Goal: Communication & Community: Share content

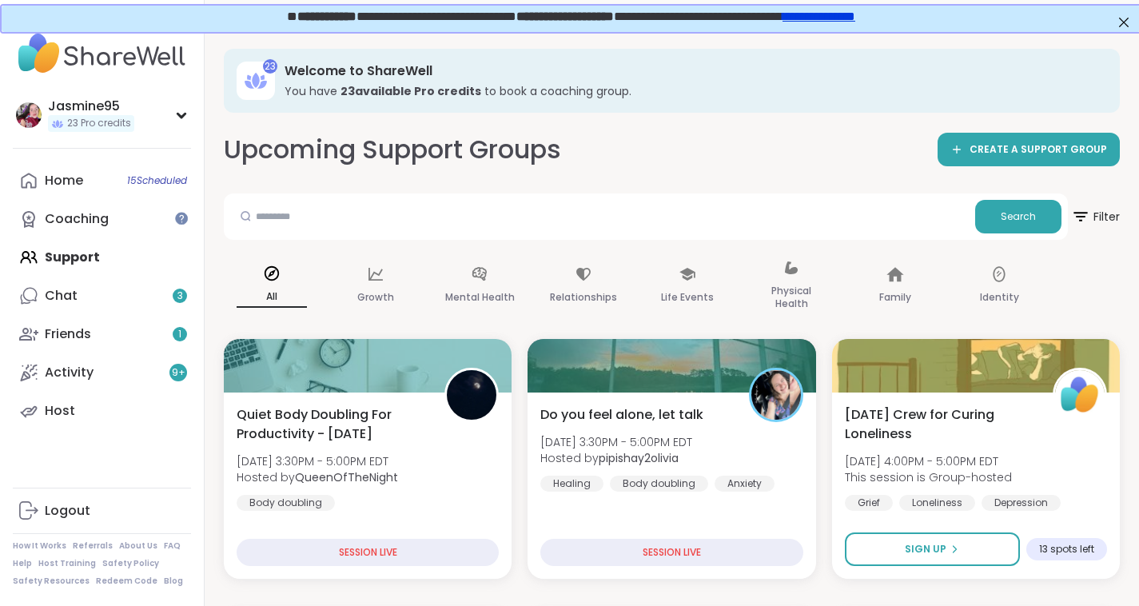
click at [86, 304] on link "Chat 3" at bounding box center [102, 296] width 178 height 38
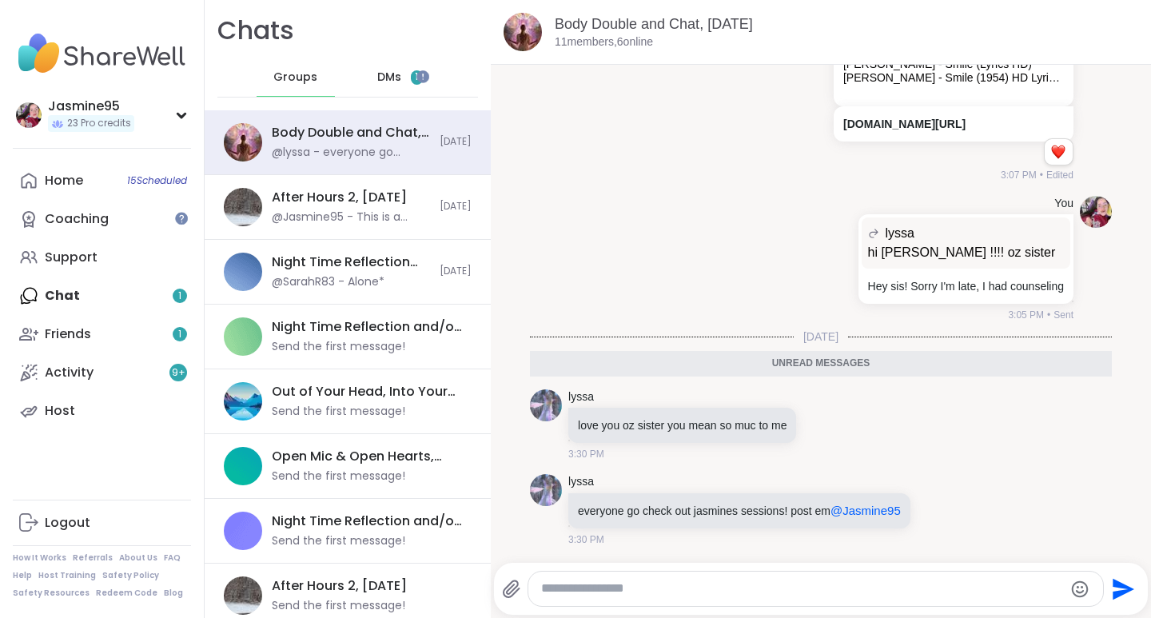
click at [155, 327] on link "Friends 1" at bounding box center [102, 334] width 178 height 38
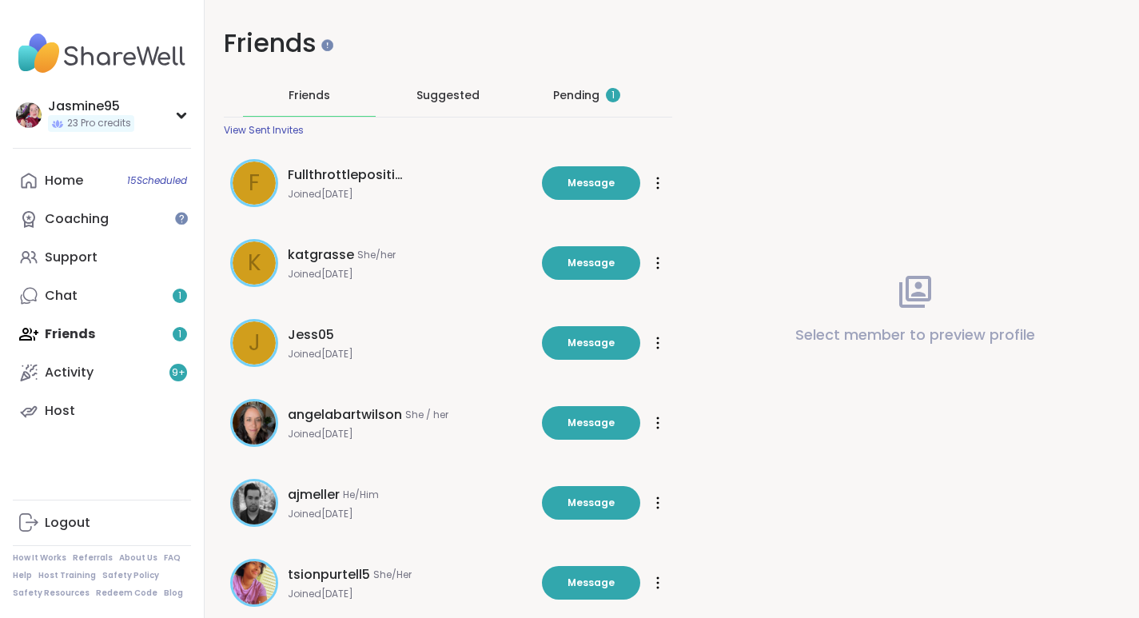
click at [565, 94] on div "Pending 1" at bounding box center [586, 95] width 67 height 16
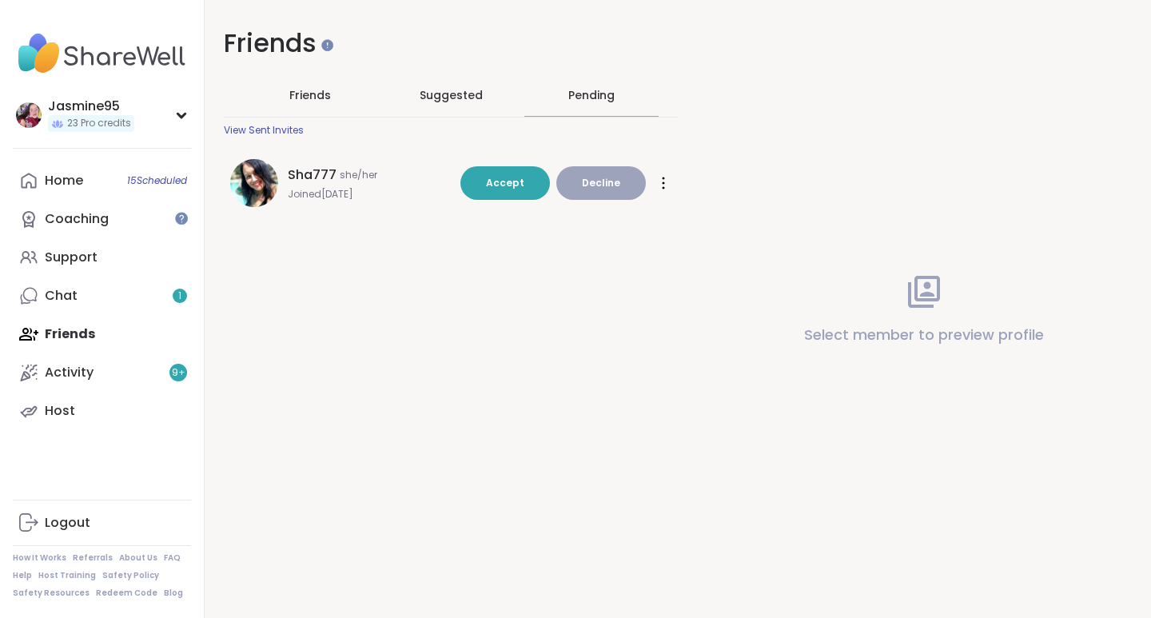
click at [518, 178] on span "Accept" at bounding box center [505, 183] width 38 height 14
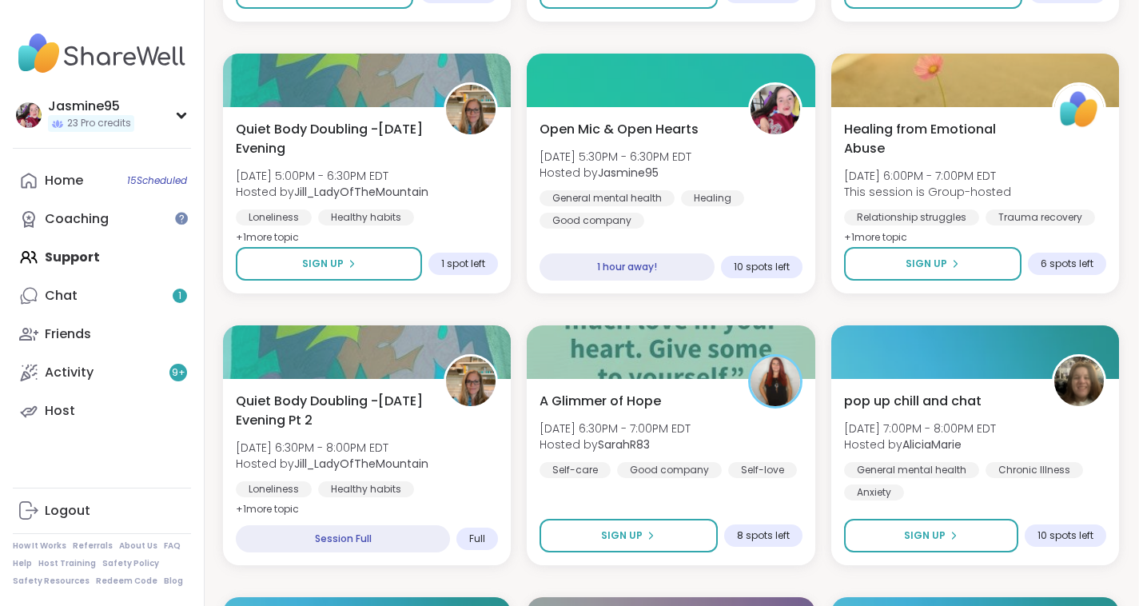
scroll to position [836, 3]
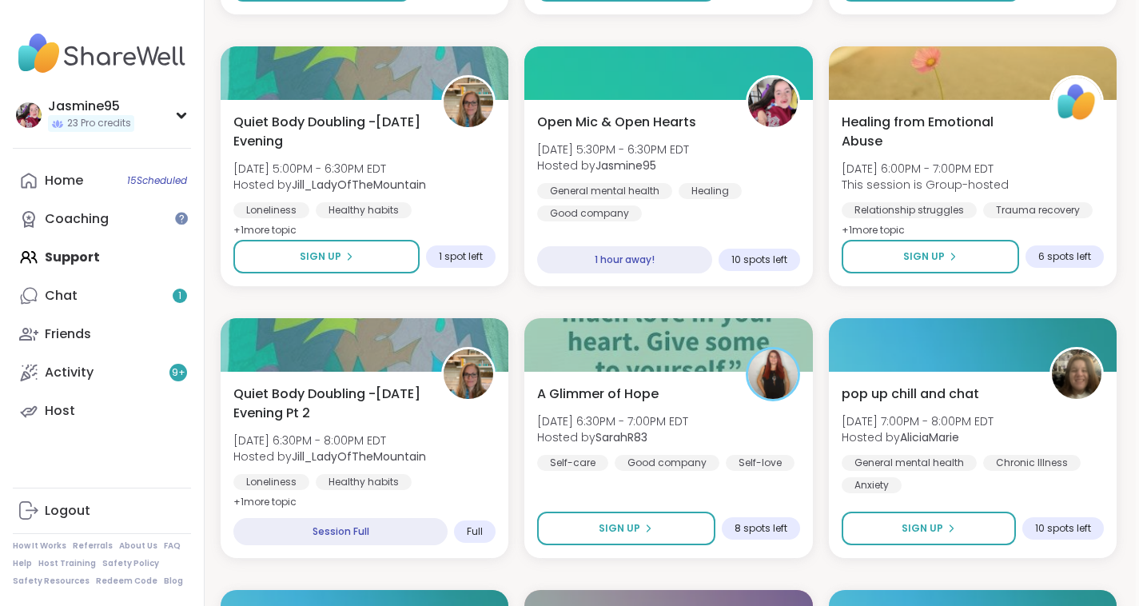
click at [647, 174] on div "Open Mic & Open Hearts [DATE] 5:30PM - 6:30PM EDT Hosted by Jasmine95 General m…" at bounding box center [668, 167] width 262 height 109
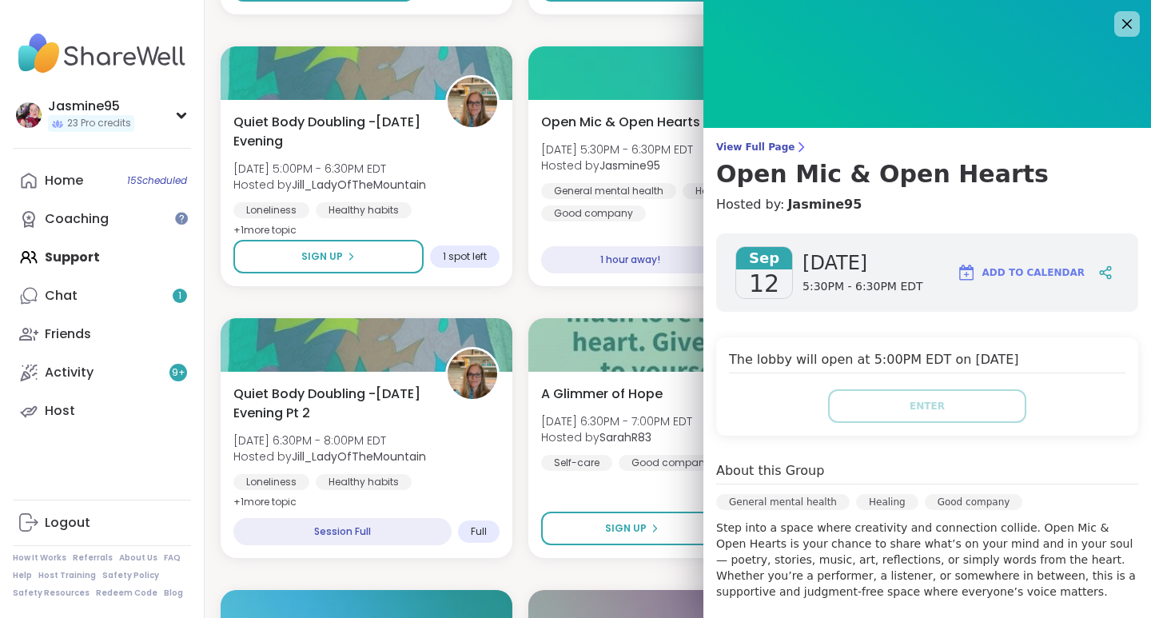
click at [1092, 271] on div at bounding box center [1105, 272] width 27 height 29
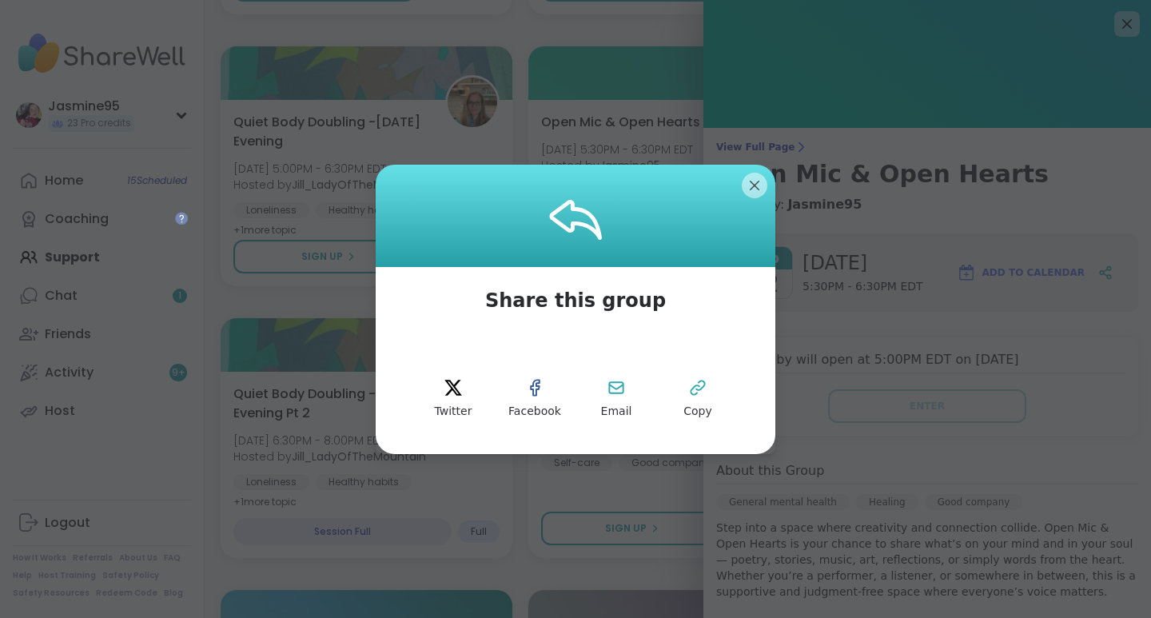
click at [697, 388] on icon at bounding box center [697, 387] width 19 height 19
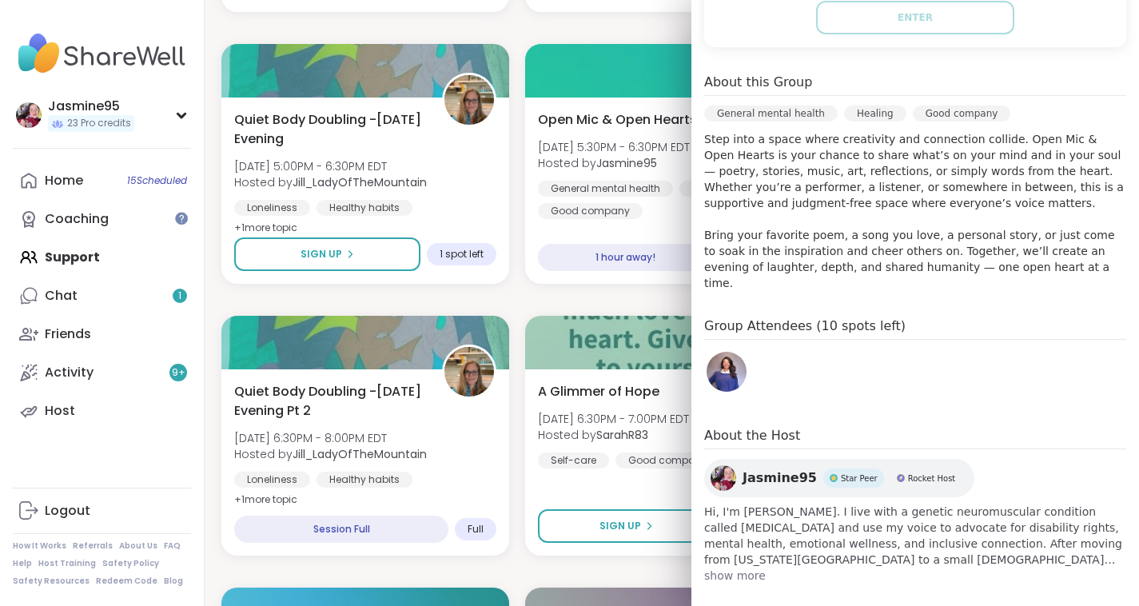
scroll to position [843, 2]
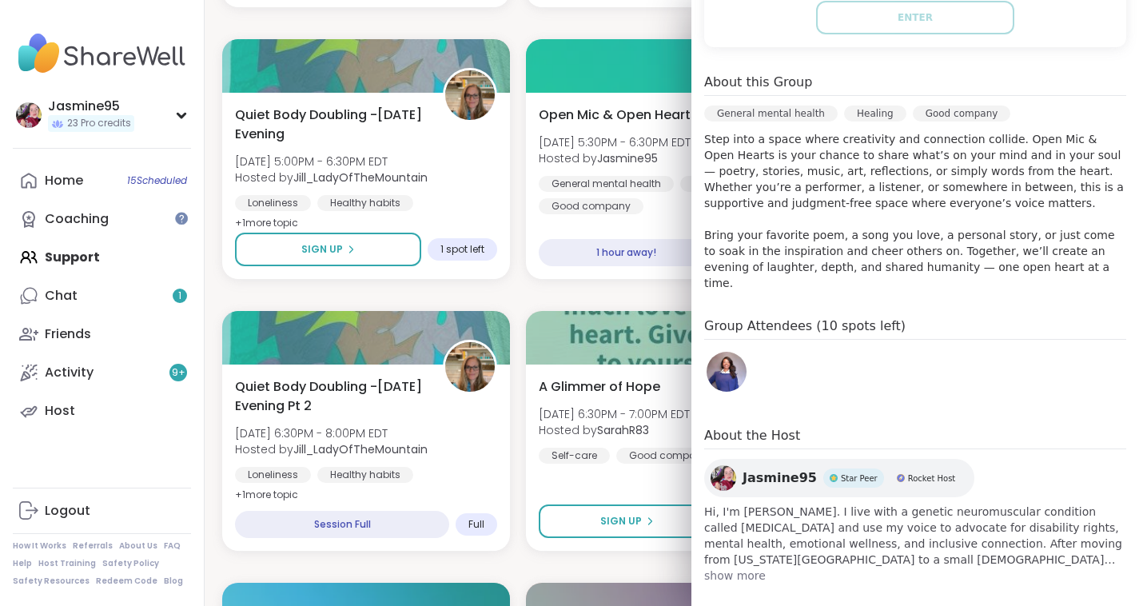
click at [82, 296] on link "Chat 1" at bounding box center [102, 296] width 178 height 38
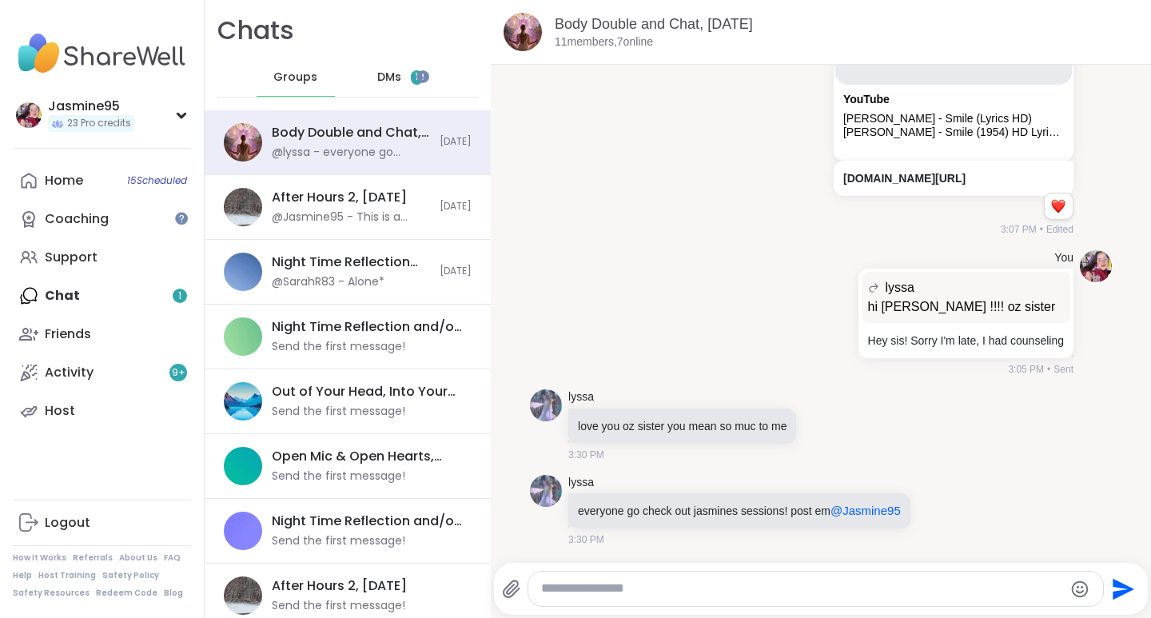
click at [595, 591] on textarea "Type your message" at bounding box center [802, 588] width 522 height 17
paste textarea "**********"
type textarea "**********"
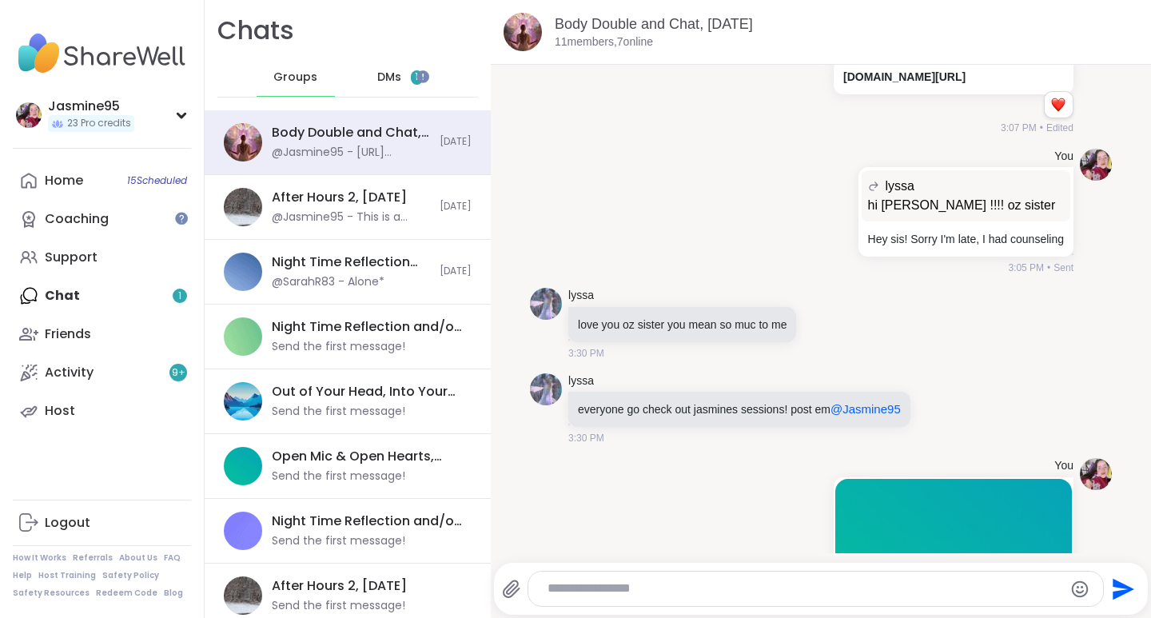
click at [824, 320] on icon at bounding box center [824, 324] width 14 height 16
click at [698, 296] on div "Select Reaction: Heart" at bounding box center [697, 298] width 14 height 14
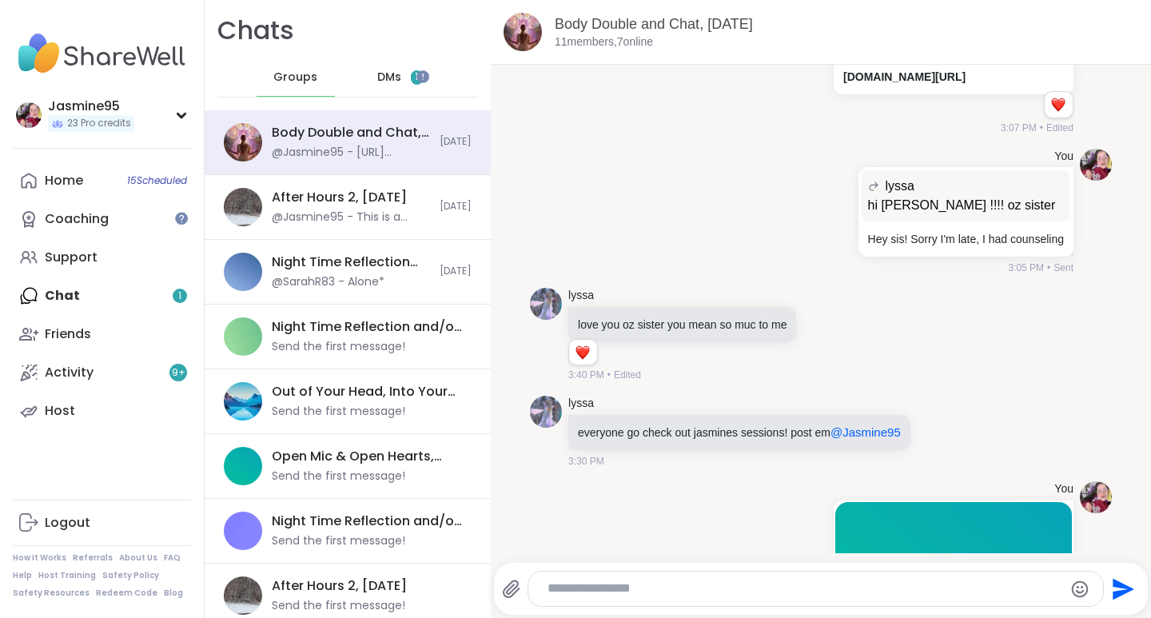
click at [932, 431] on icon at bounding box center [938, 432] width 14 height 16
click at [809, 404] on div "Select Reaction: Heart" at bounding box center [811, 406] width 14 height 14
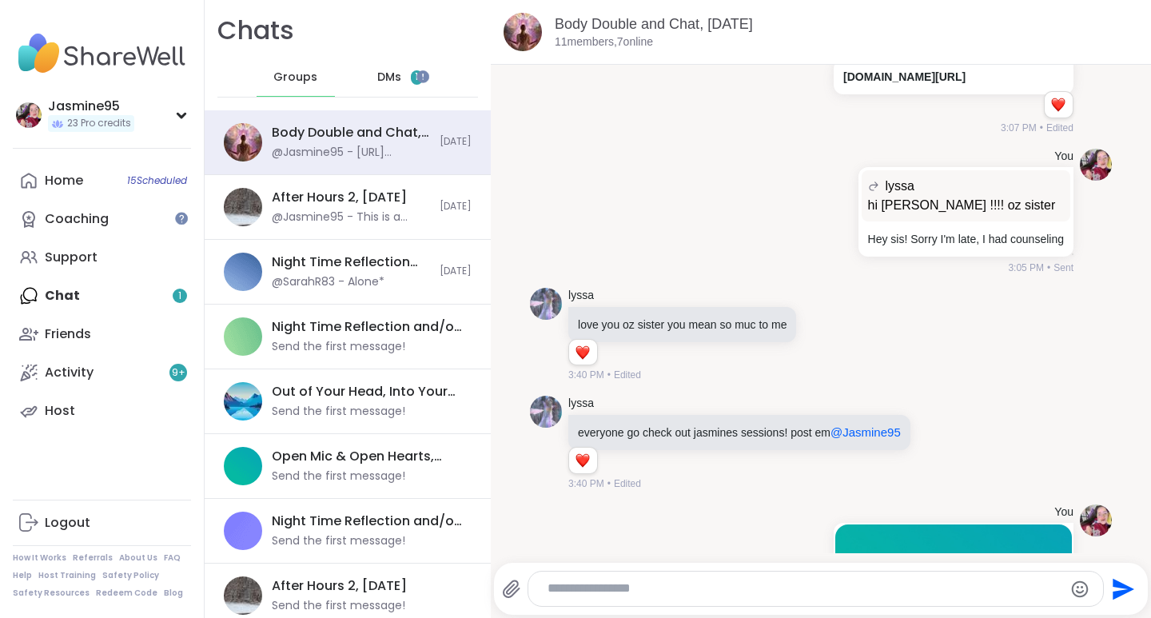
click at [952, 444] on icon at bounding box center [955, 442] width 11 height 11
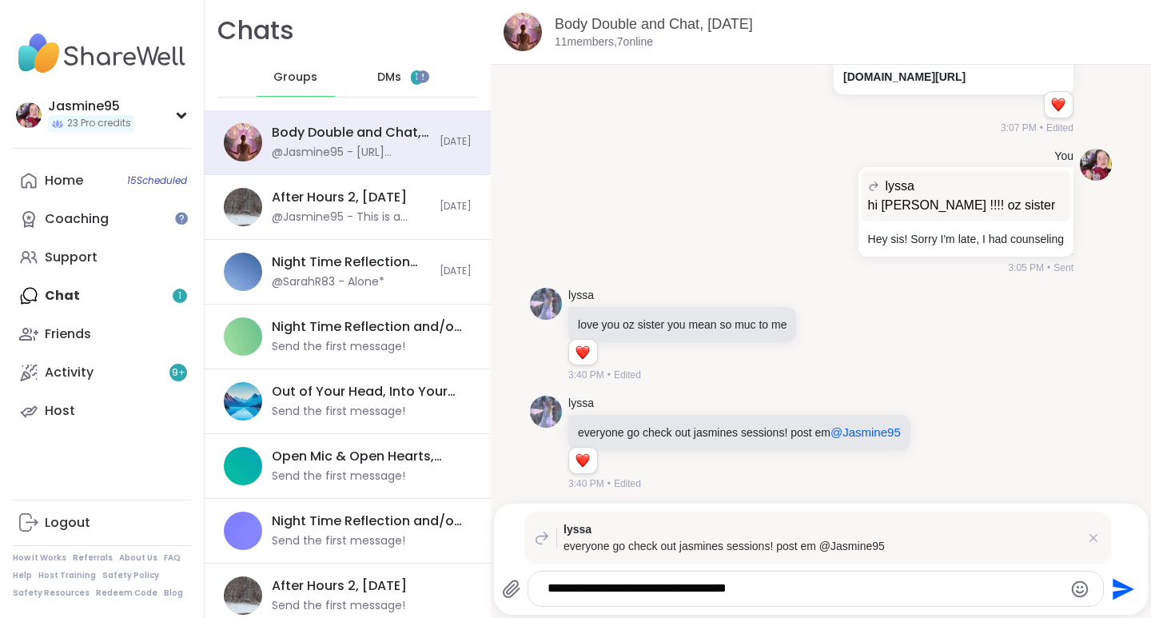
type textarea "**********"
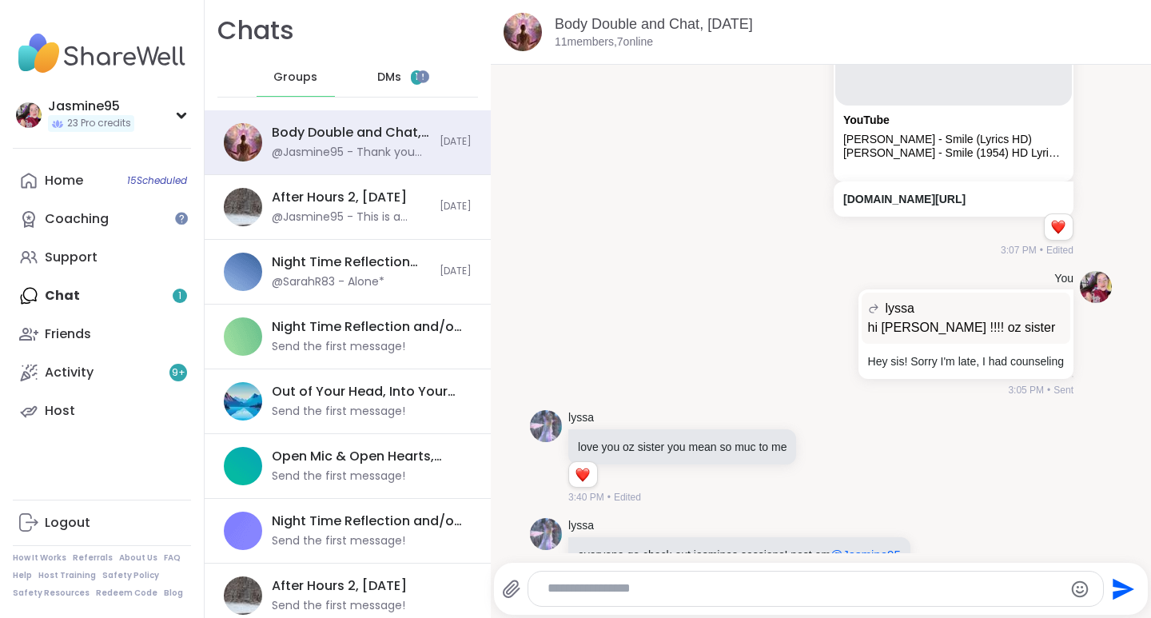
scroll to position [1460, 0]
click at [841, 456] on icon at bounding box center [842, 457] width 11 height 11
type textarea "*"
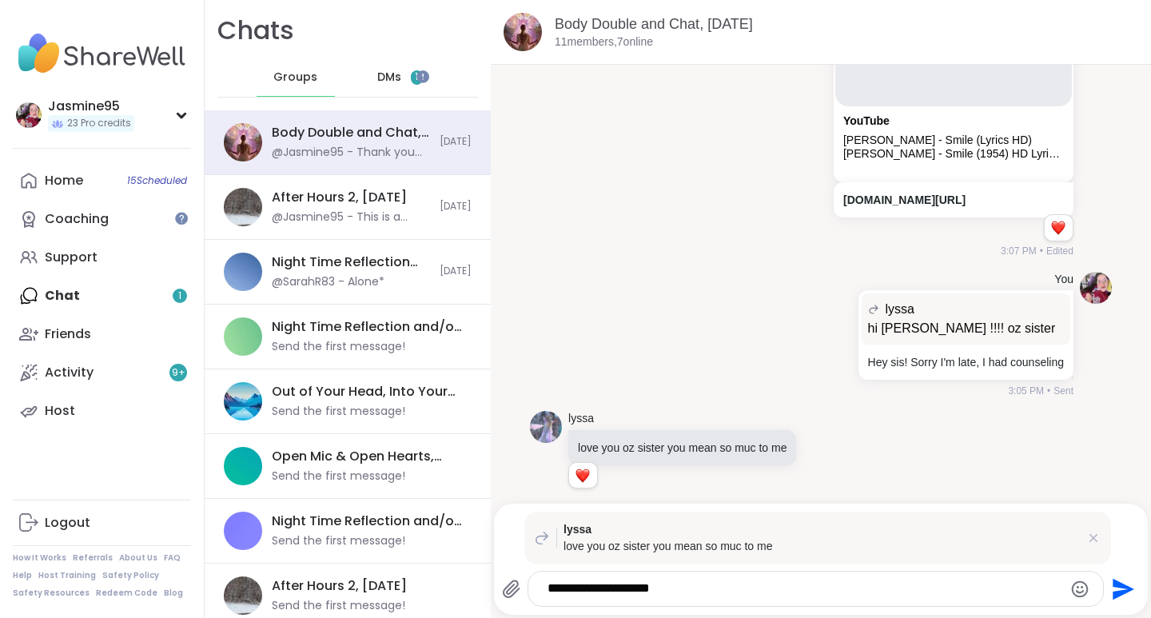
type textarea "**********"
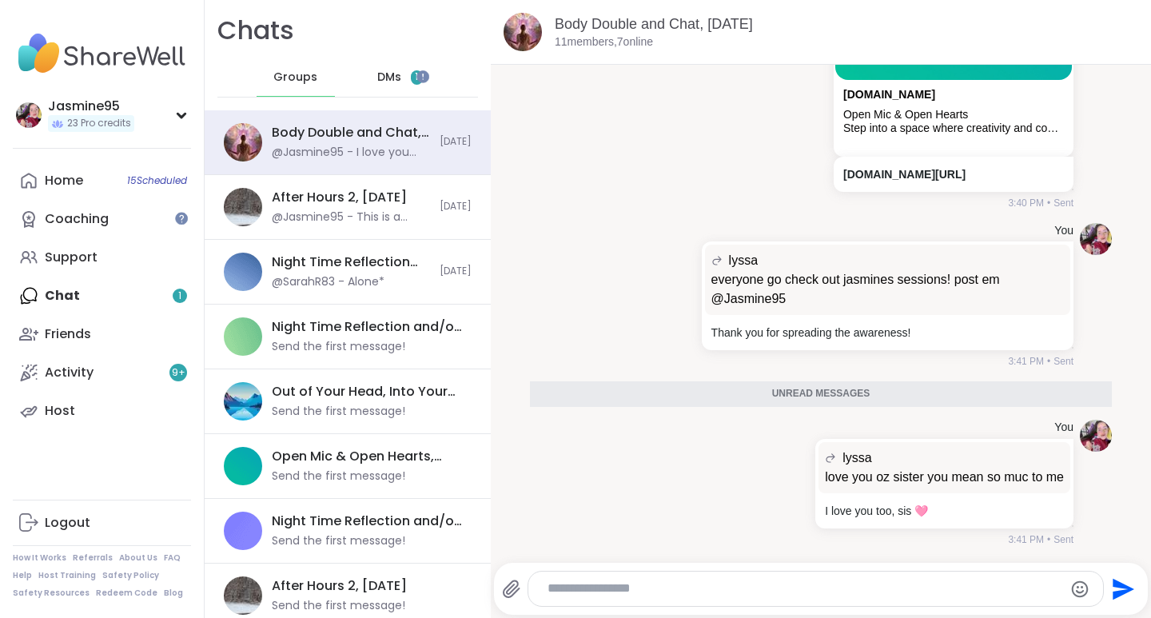
scroll to position [2204, 0]
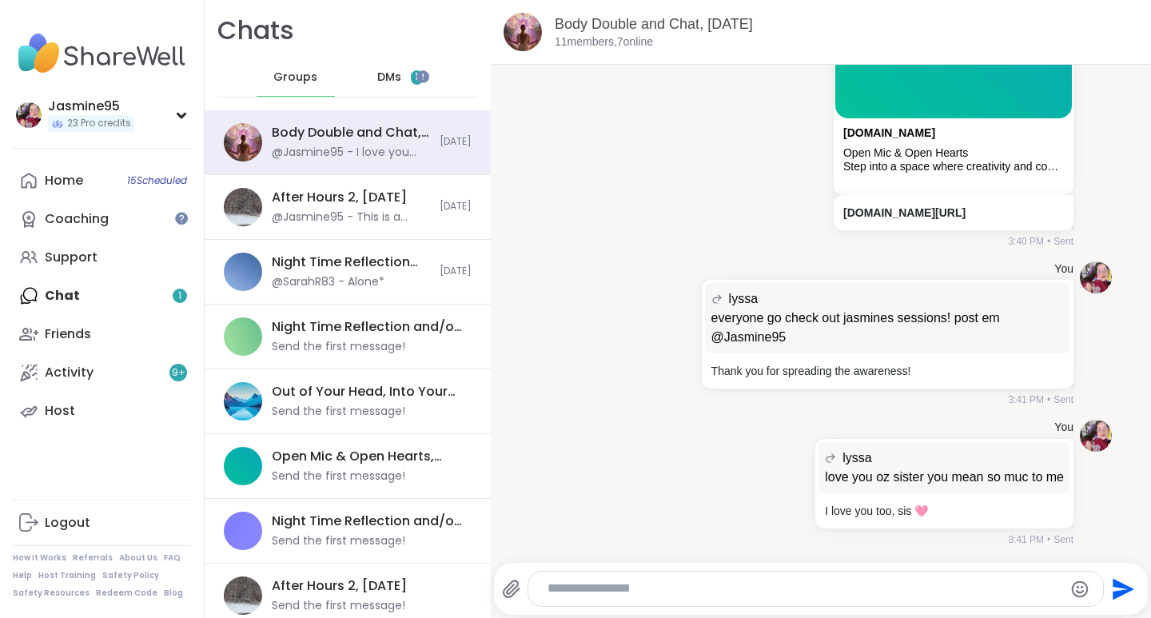
click at [411, 82] on span "1" at bounding box center [417, 77] width 12 height 14
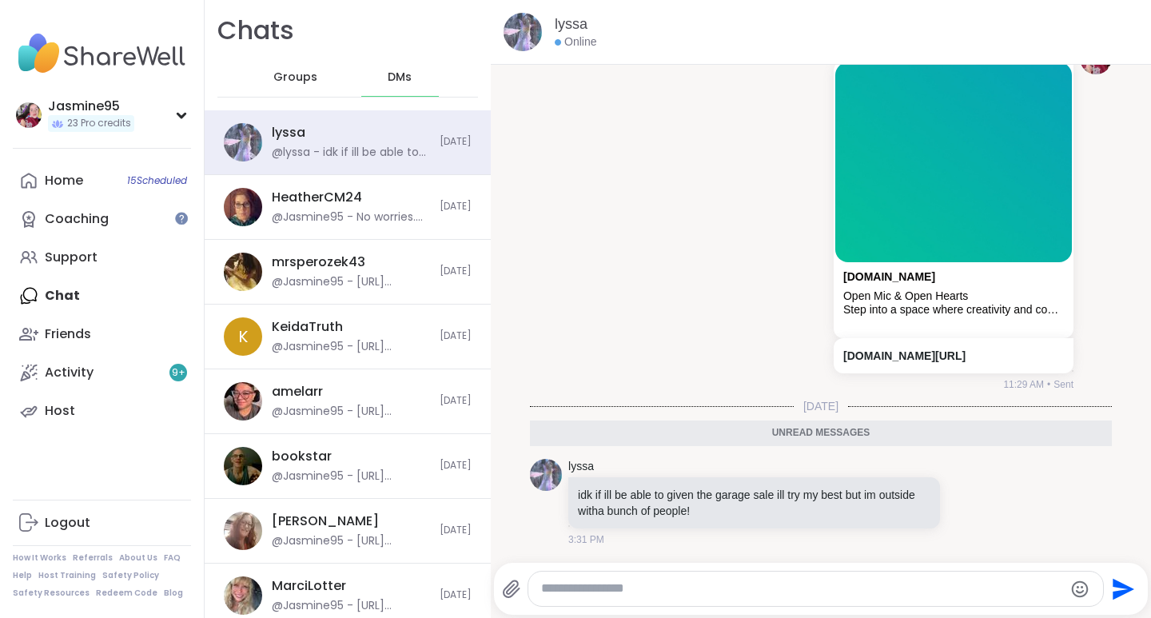
click at [598, 590] on textarea "Type your message" at bounding box center [802, 588] width 522 height 17
type textarea "**********"
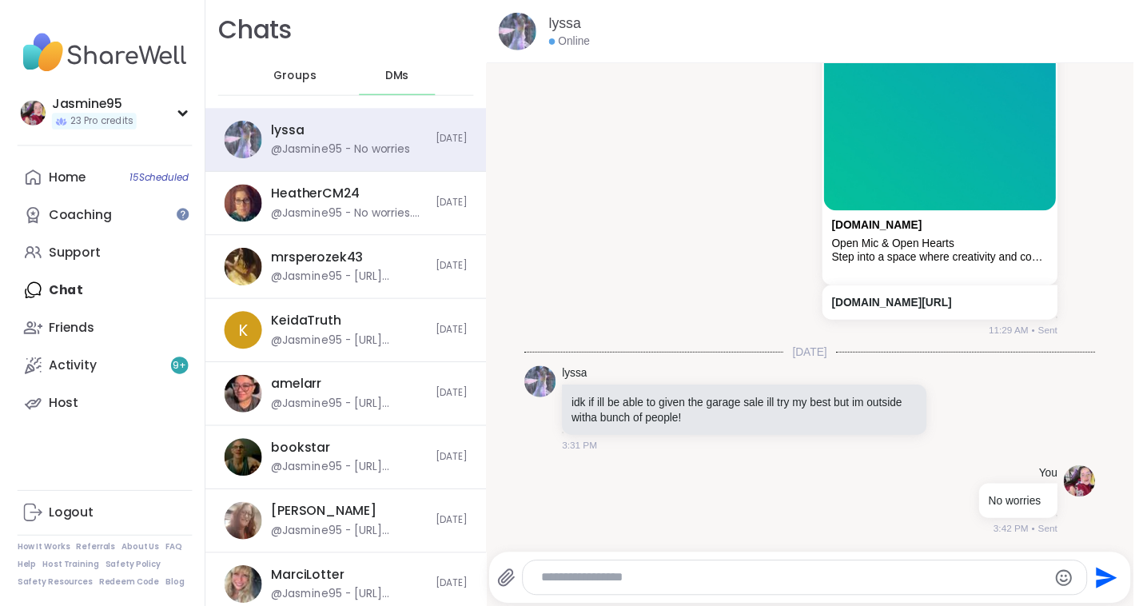
scroll to position [13694, 0]
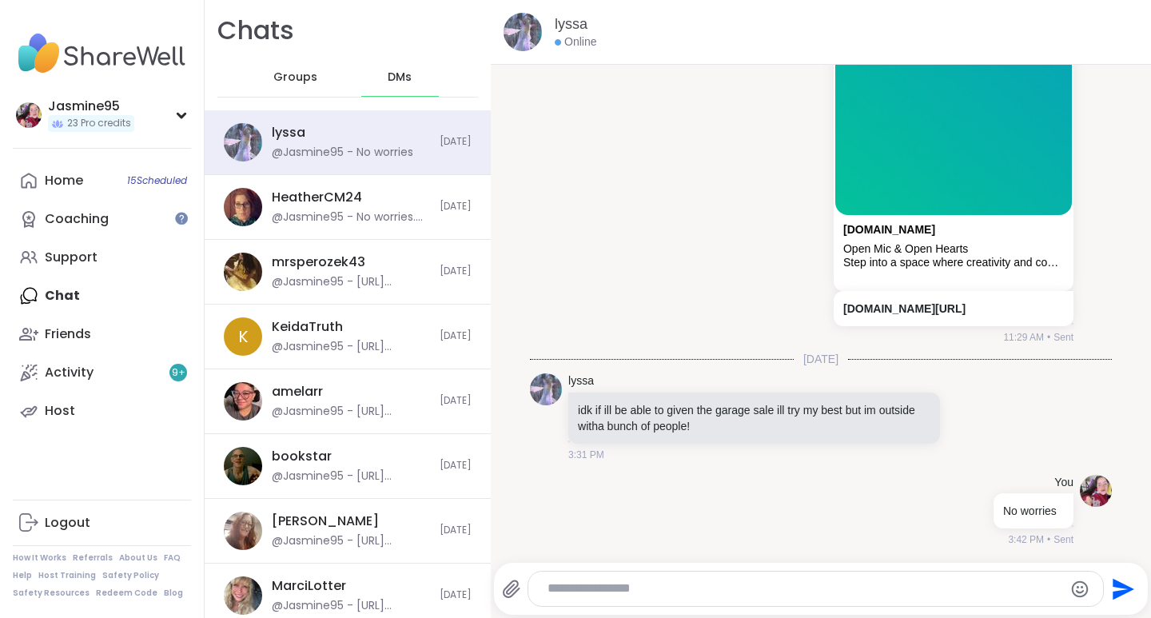
click at [82, 368] on div "Activity 9 +" at bounding box center [69, 373] width 49 height 18
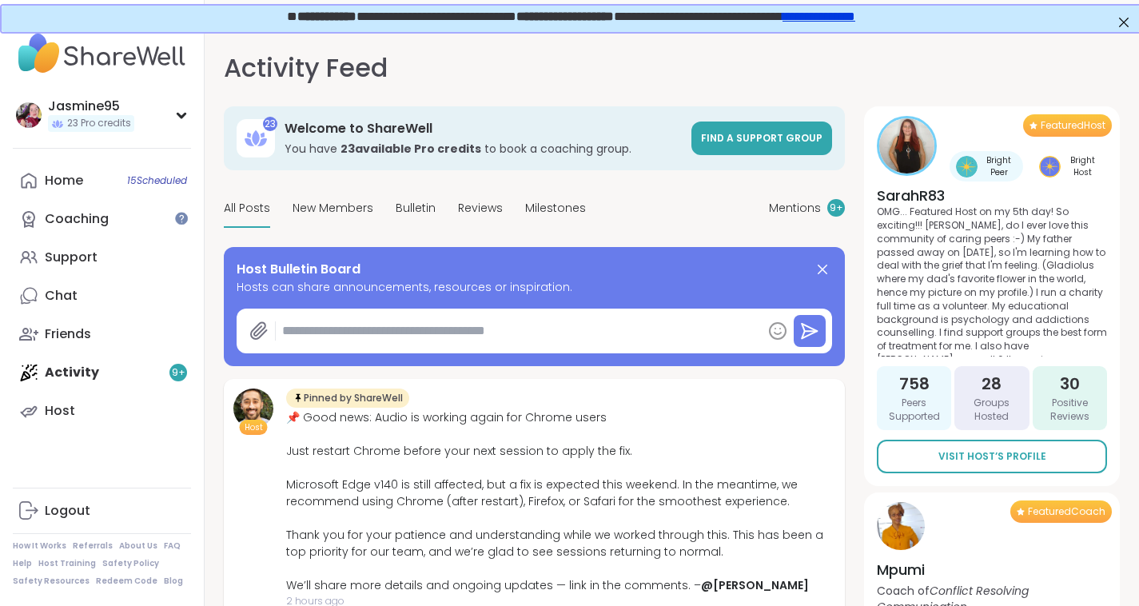
click at [526, 334] on textarea at bounding box center [519, 331] width 486 height 32
paste textarea "**********"
type textarea "*"
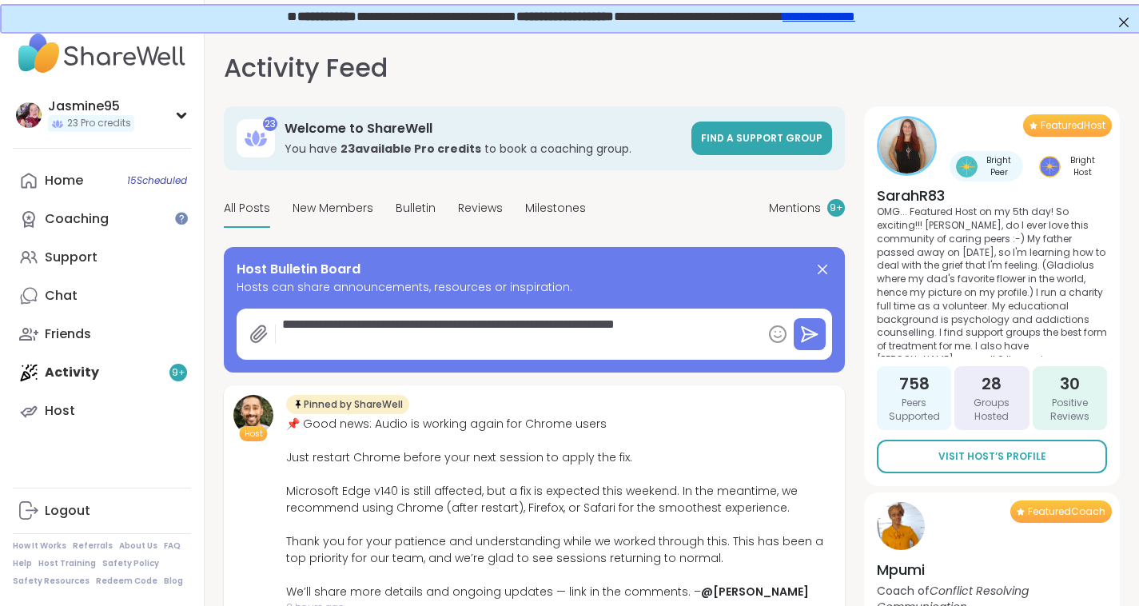
type textarea "**********"
click at [819, 332] on button at bounding box center [810, 334] width 32 height 32
type textarea "*"
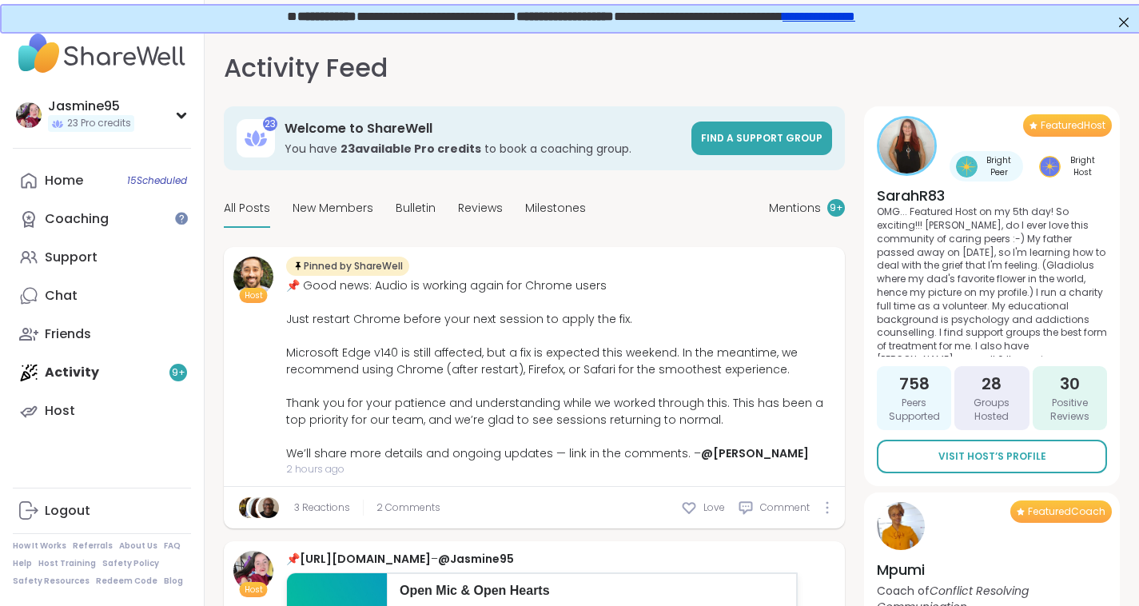
click at [706, 509] on span "Love" at bounding box center [714, 507] width 22 height 14
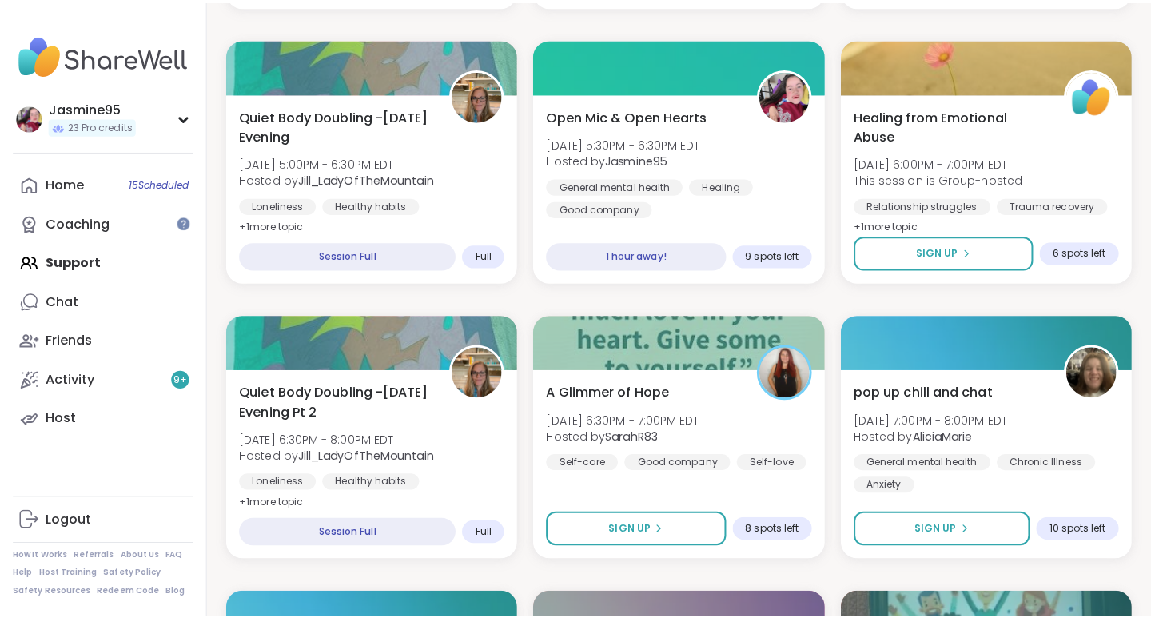
scroll to position [866, 3]
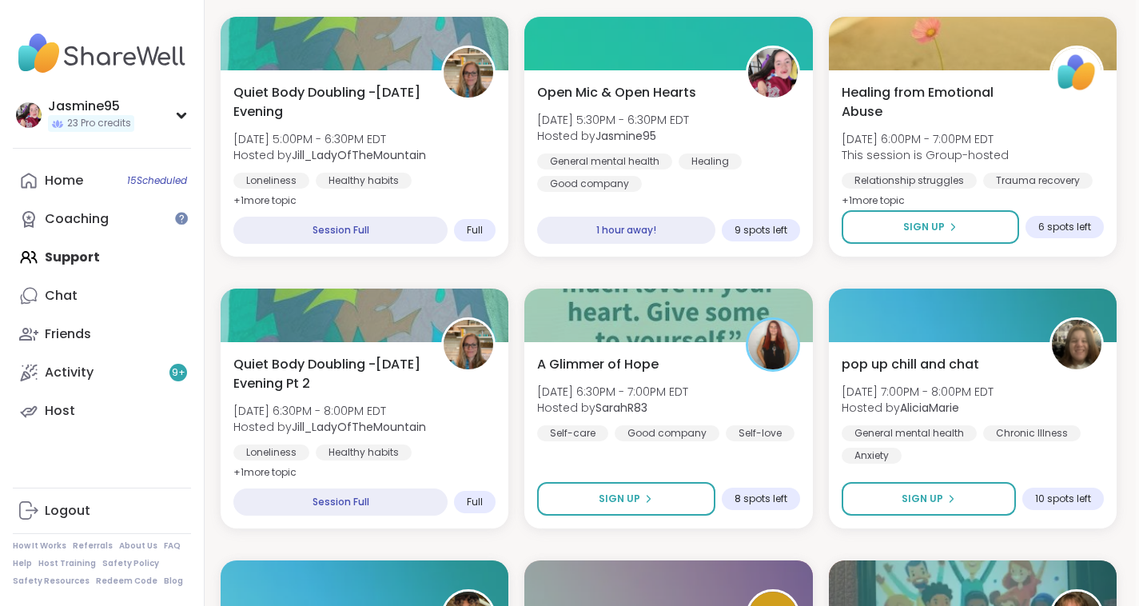
click at [731, 120] on div "Open Mic & Open Hearts [DATE] 5:30PM - 6:30PM EDT Hosted by Jasmine95 General m…" at bounding box center [668, 137] width 262 height 109
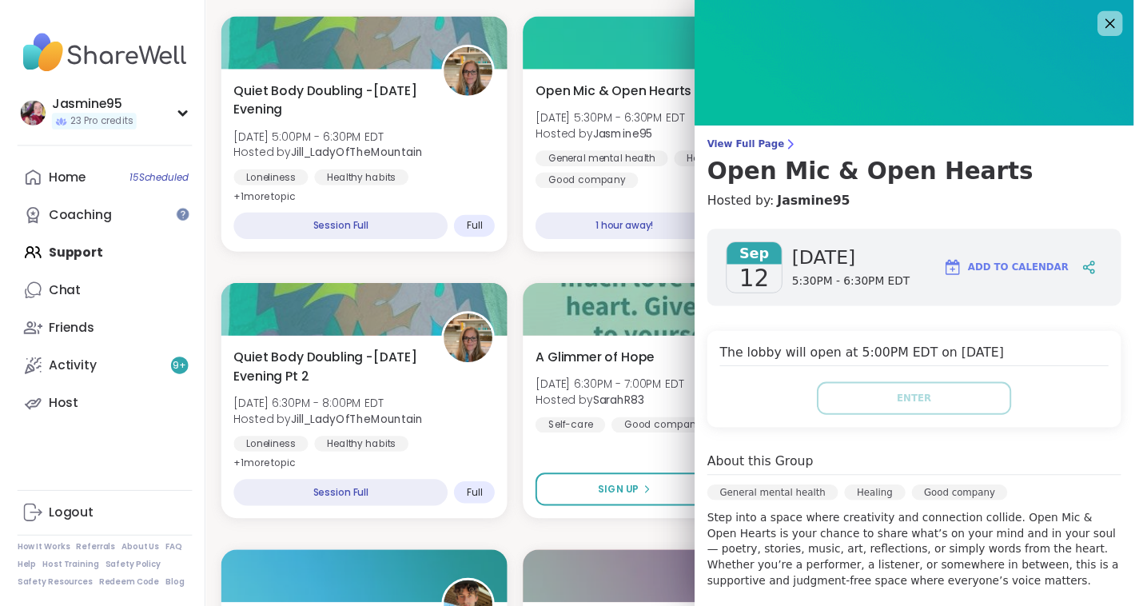
scroll to position [13, 0]
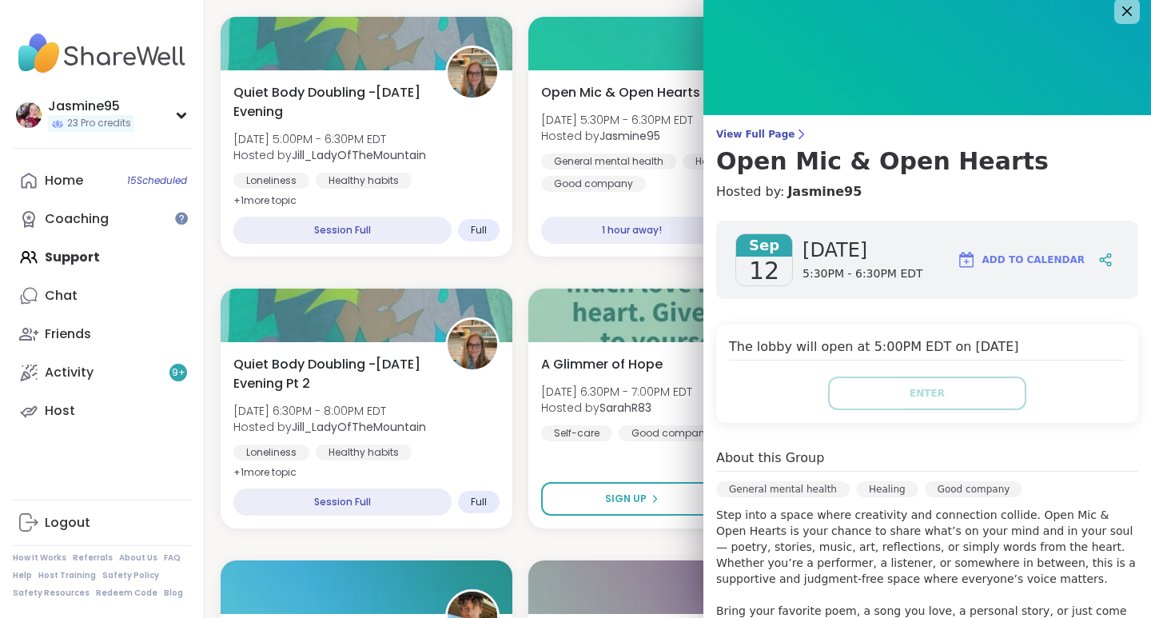
click at [1117, 10] on icon at bounding box center [1126, 11] width 19 height 19
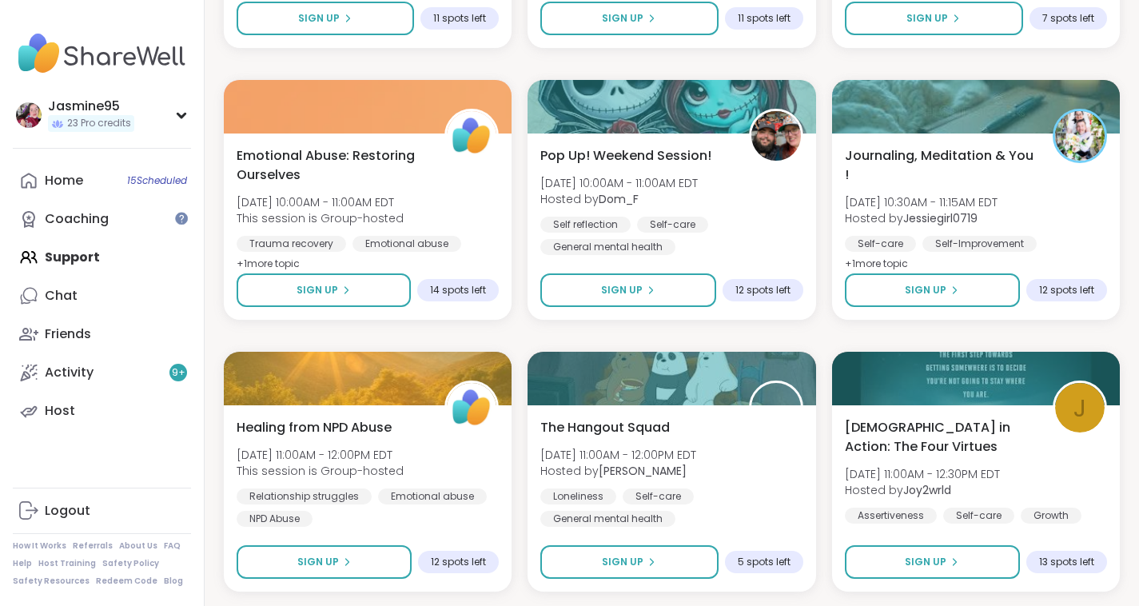
scroll to position [2979, 0]
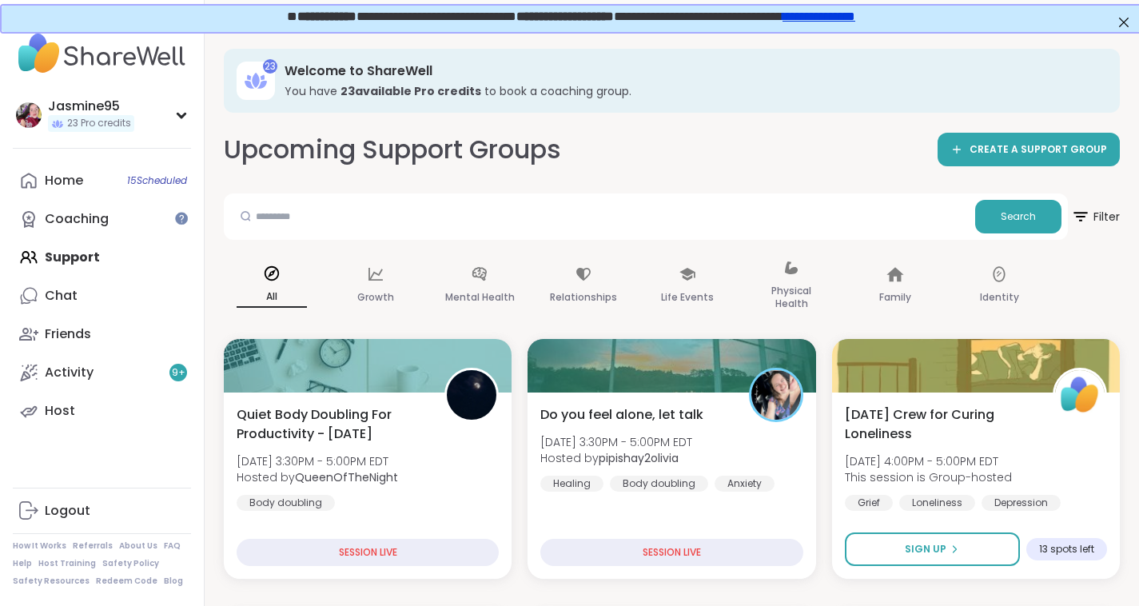
click at [120, 410] on link "Host" at bounding box center [102, 411] width 178 height 38
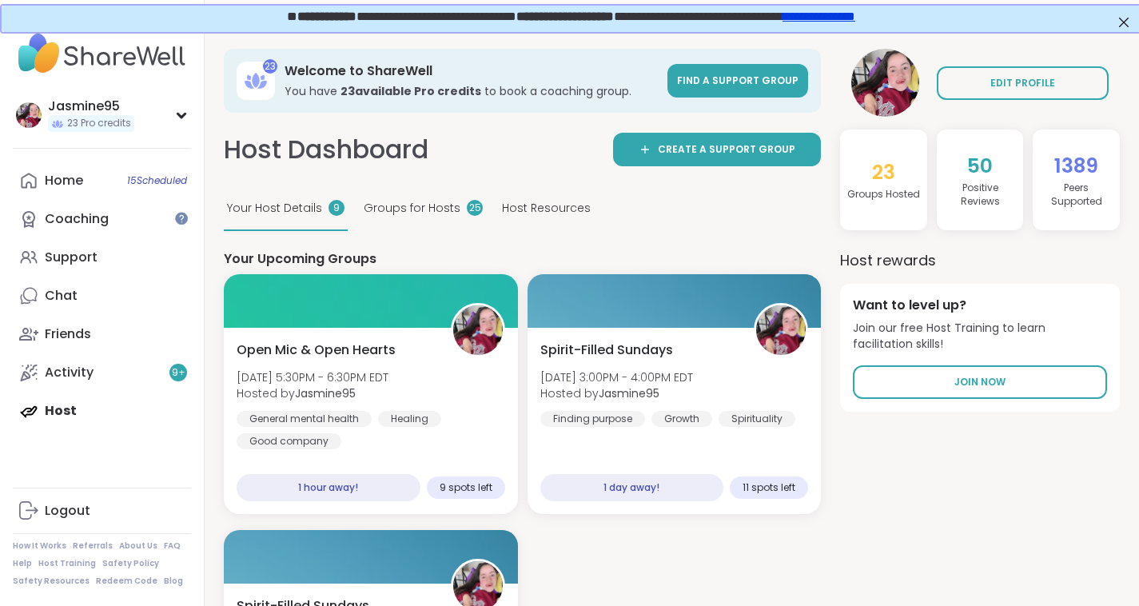
click at [118, 182] on link "Home 15 Scheduled" at bounding box center [102, 180] width 178 height 38
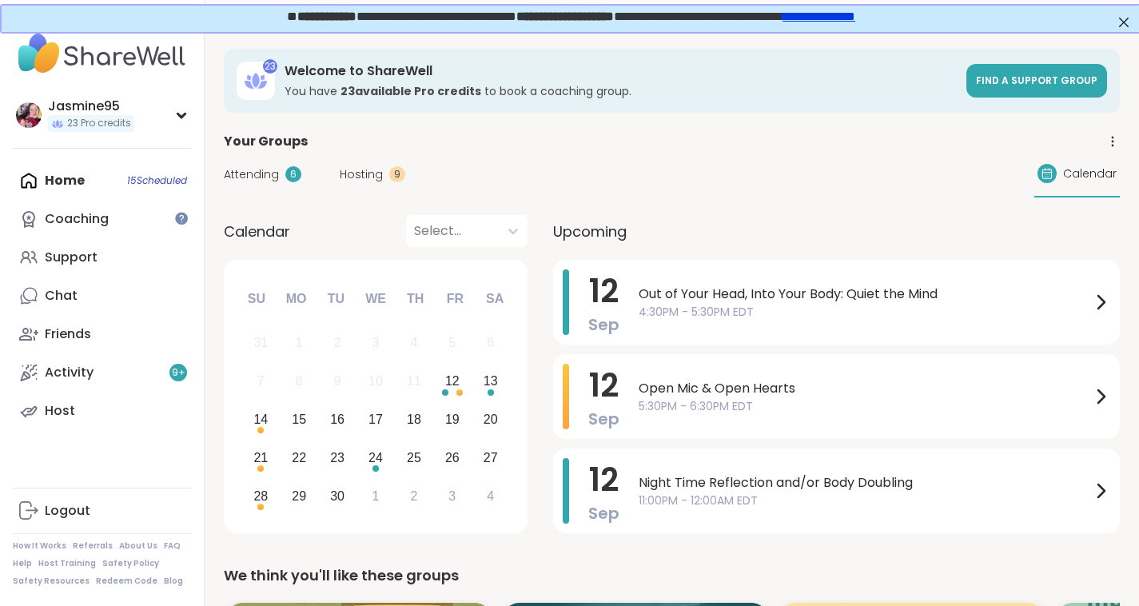
click at [767, 300] on span "Out of Your Head, Into Your Body: Quiet the Mind" at bounding box center [865, 294] width 452 height 19
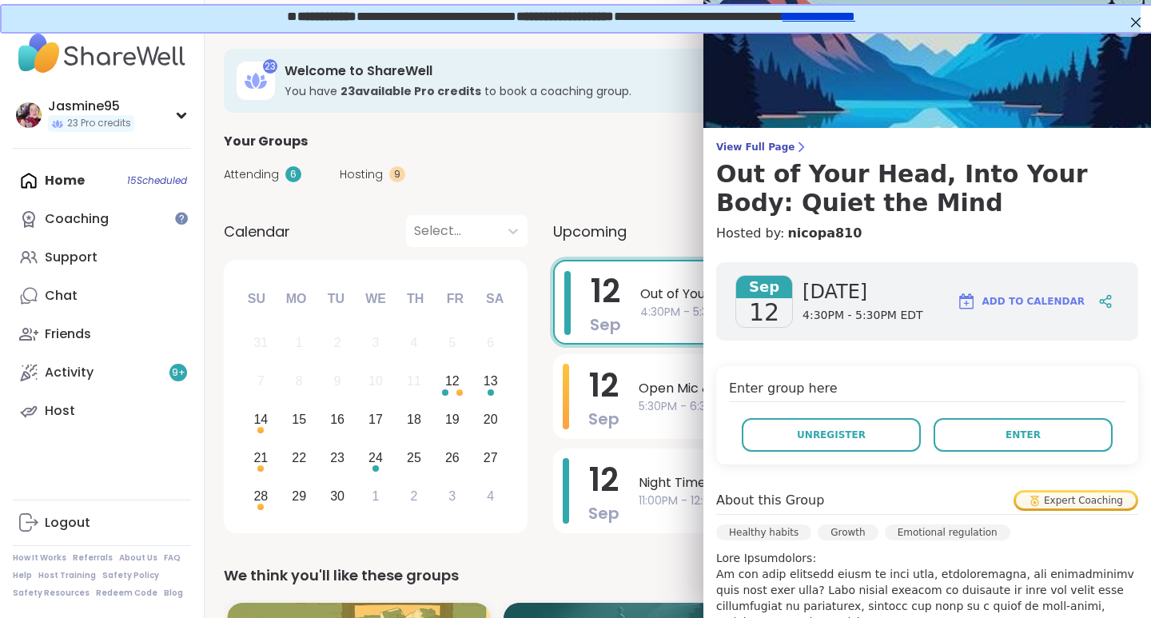
click at [818, 441] on span "Unregister" at bounding box center [831, 435] width 69 height 14
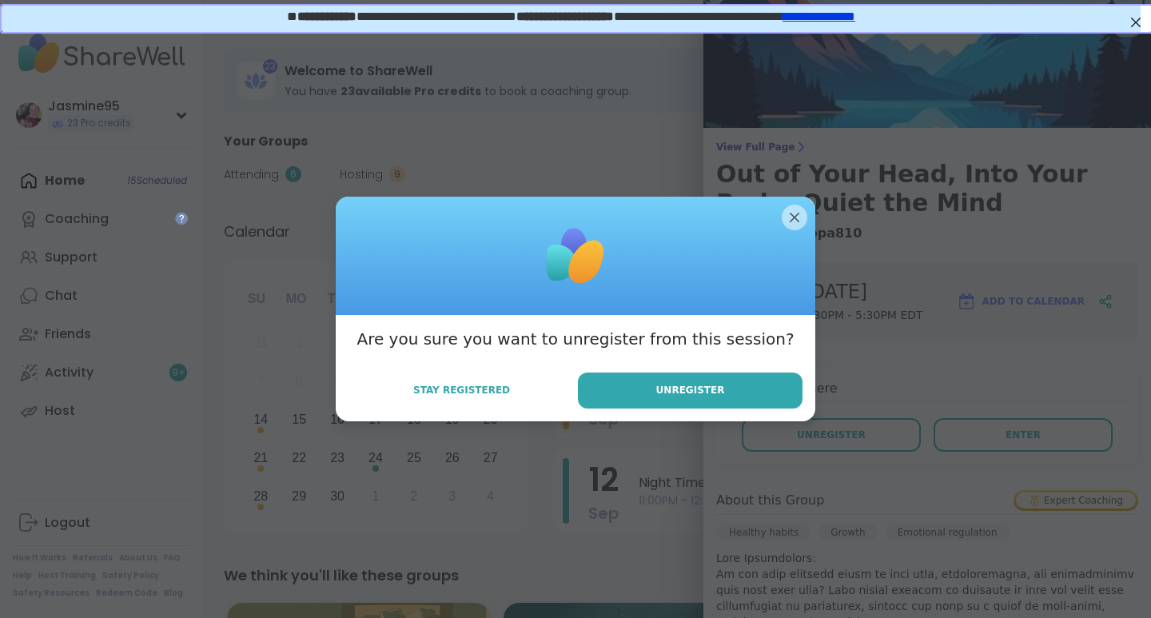
click at [689, 386] on span "Unregister" at bounding box center [690, 390] width 69 height 14
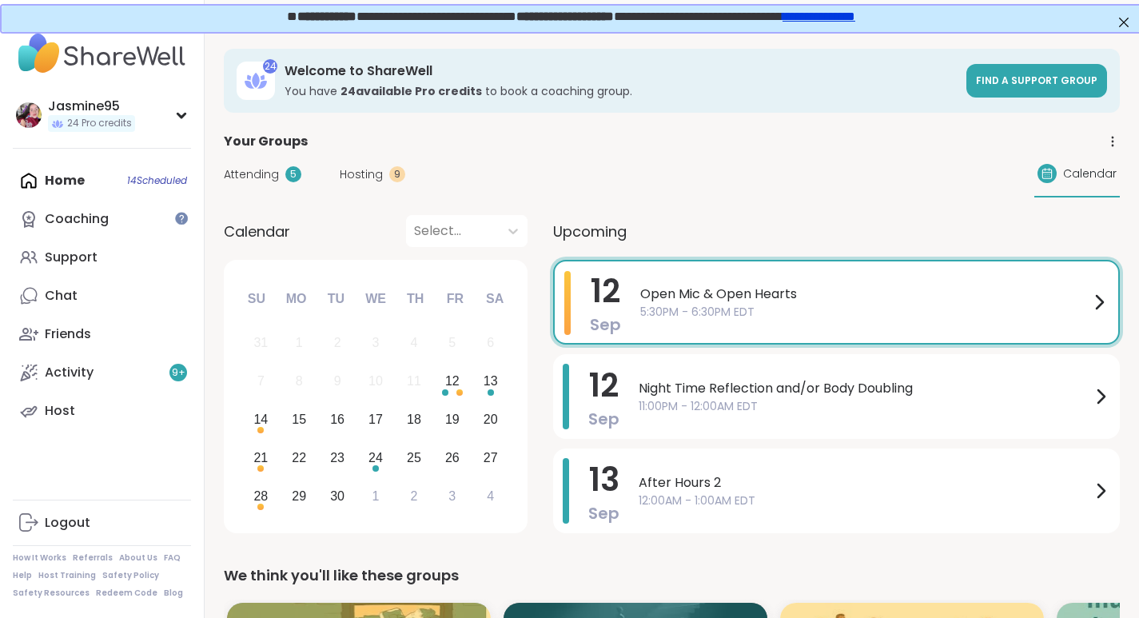
click at [659, 292] on span "Open Mic & Open Hearts" at bounding box center [864, 294] width 449 height 19
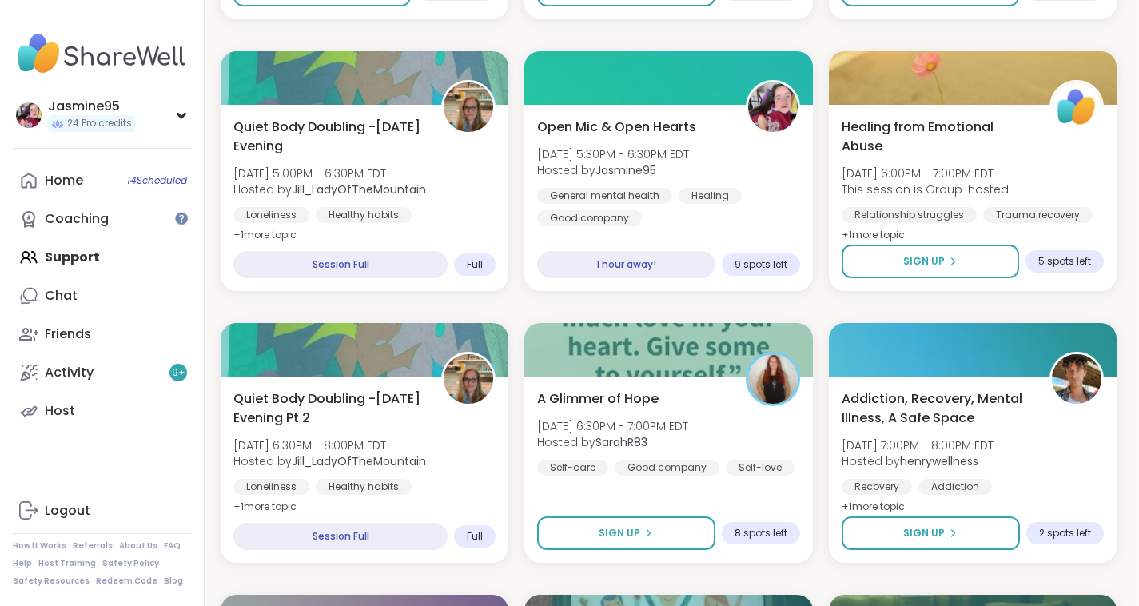
scroll to position [836, 3]
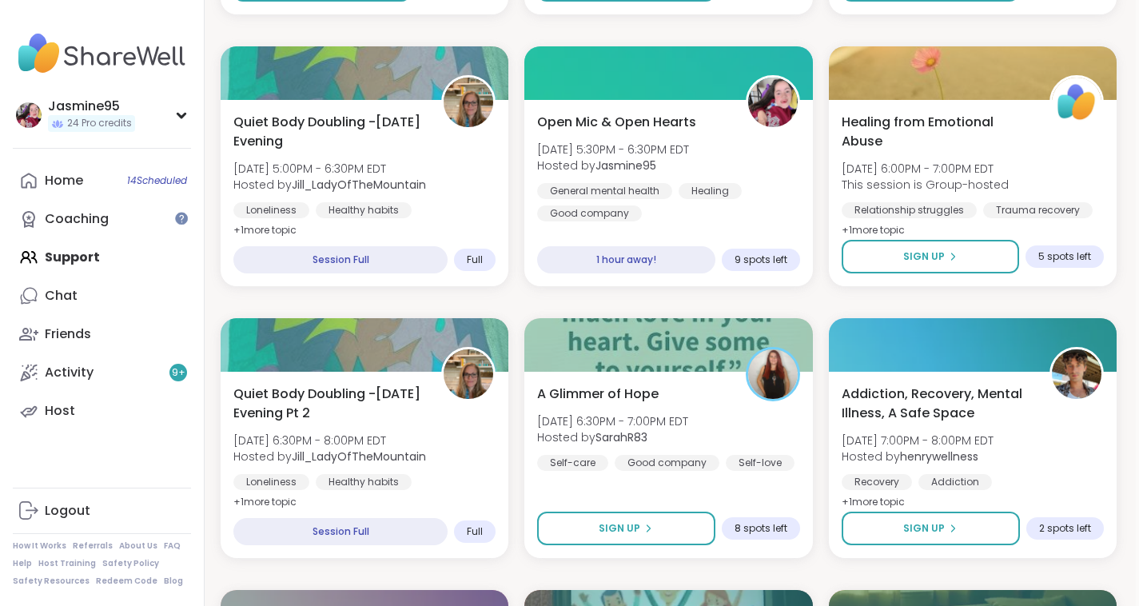
click at [126, 412] on link "Host" at bounding box center [102, 411] width 178 height 38
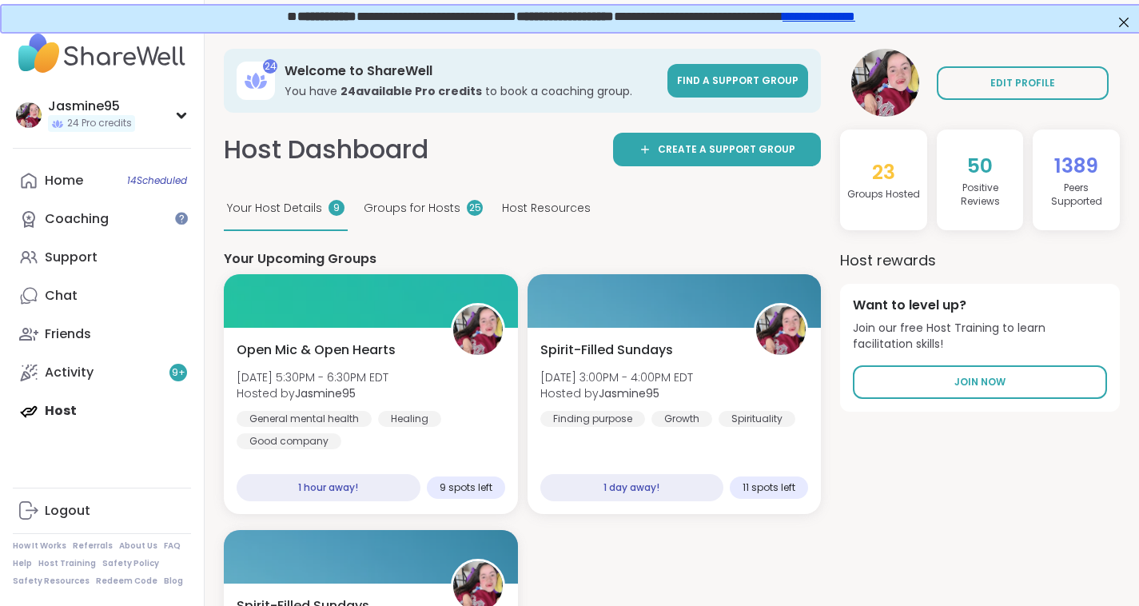
click at [411, 366] on div "Open Mic & Open Hearts [DATE] 5:30PM - 6:30PM EDT Hosted by Jasmine95 General m…" at bounding box center [371, 394] width 269 height 109
click at [746, 145] on span "Create a support group" at bounding box center [726, 149] width 137 height 14
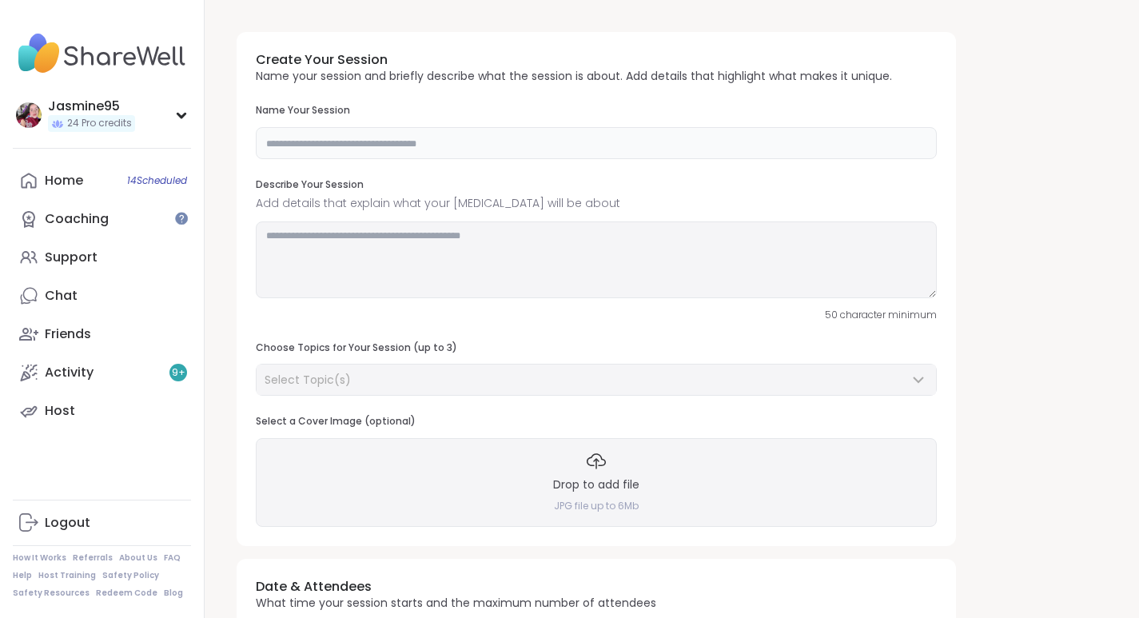
click at [322, 143] on input "text" at bounding box center [596, 143] width 681 height 32
type input "**********"
click at [598, 472] on div "Drop to add file JPG file up to 6Mb" at bounding box center [596, 482] width 681 height 88
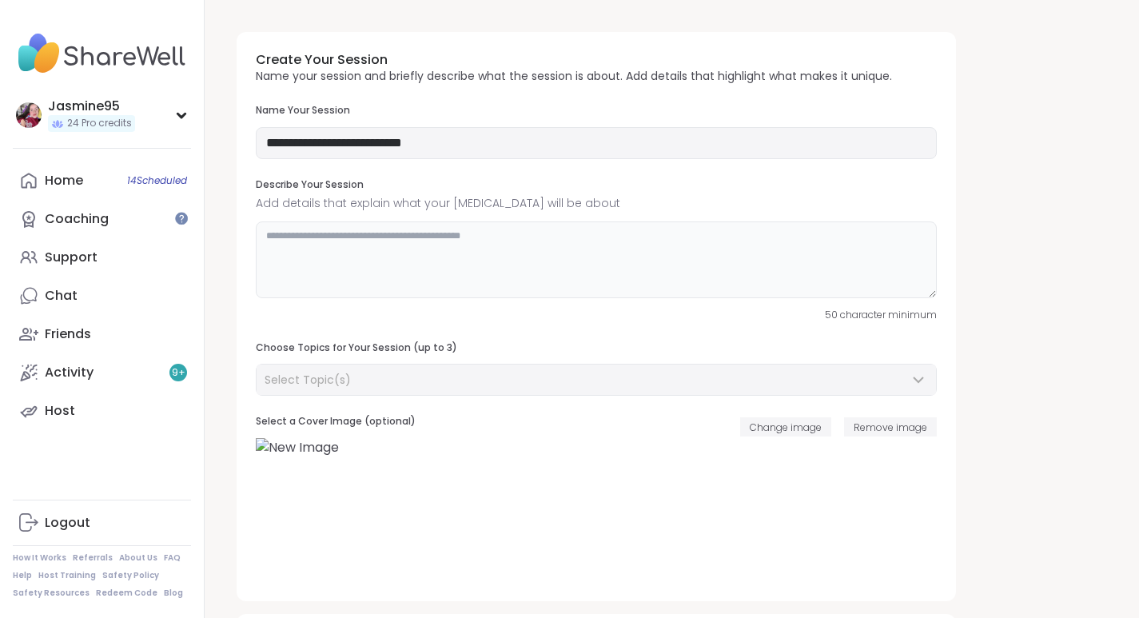
click at [515, 256] on textarea at bounding box center [596, 259] width 681 height 77
paste textarea "**********"
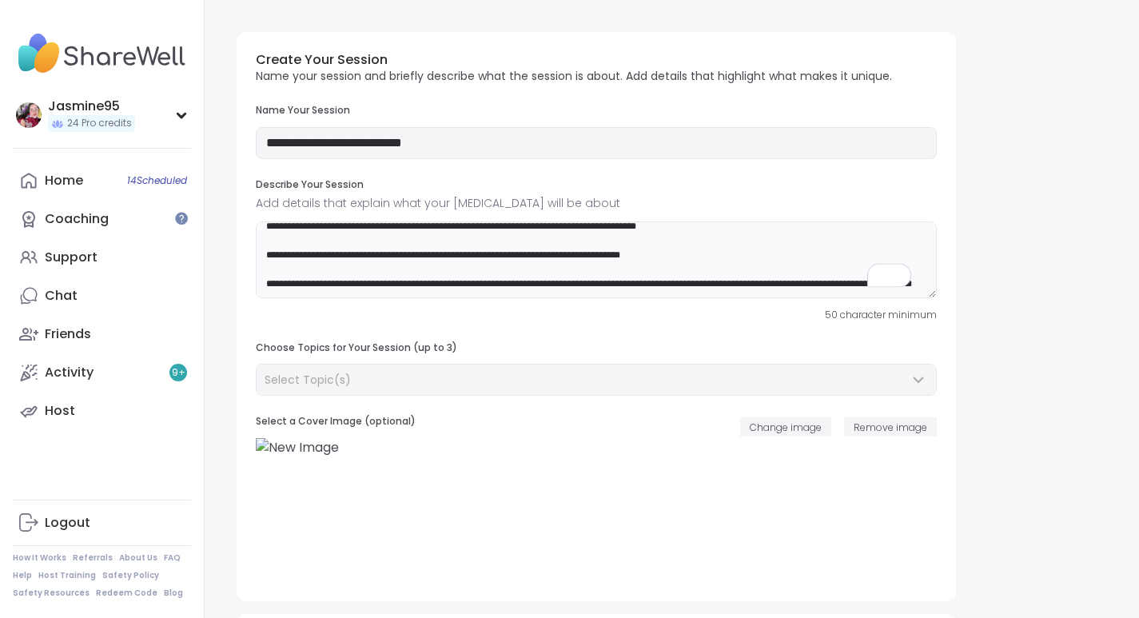
scroll to position [139, 0]
type textarea "**********"
click at [367, 380] on div "Select Topic(s)" at bounding box center [587, 380] width 644 height 16
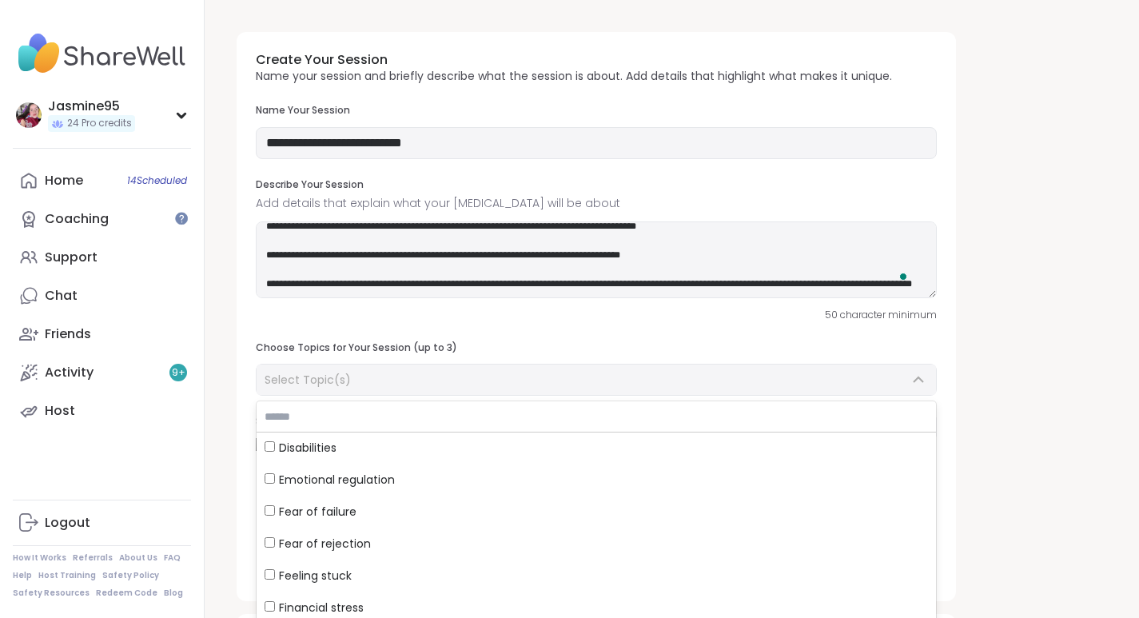
scroll to position [289, 0]
click at [391, 482] on span "Emotional regulation" at bounding box center [337, 480] width 116 height 16
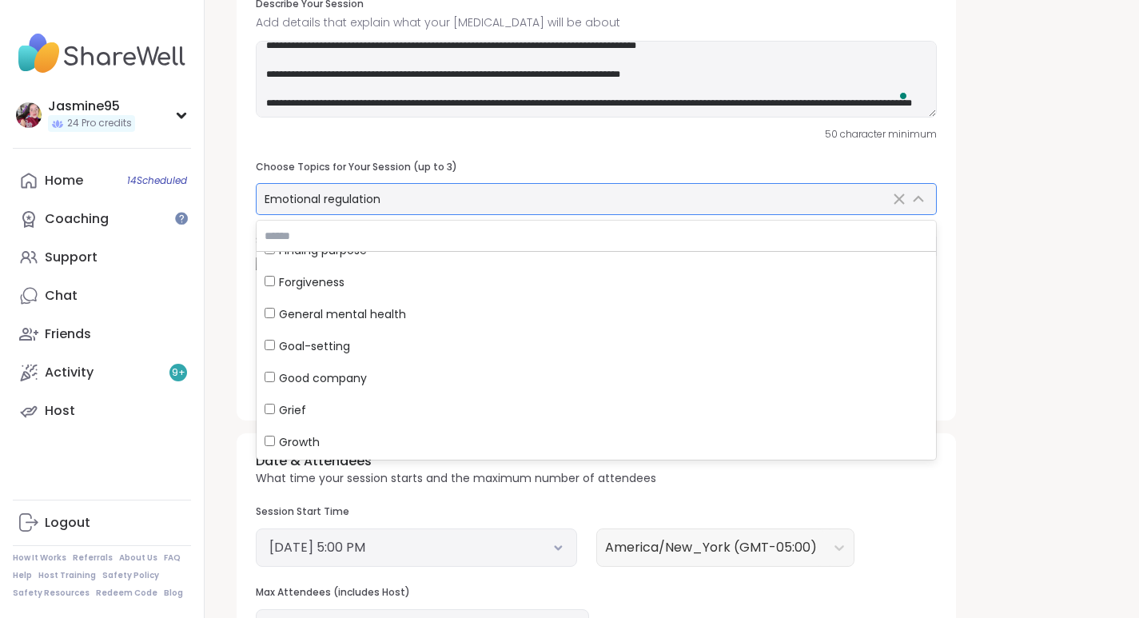
scroll to position [499, 0]
click at [341, 378] on span "Good company" at bounding box center [323, 376] width 88 height 16
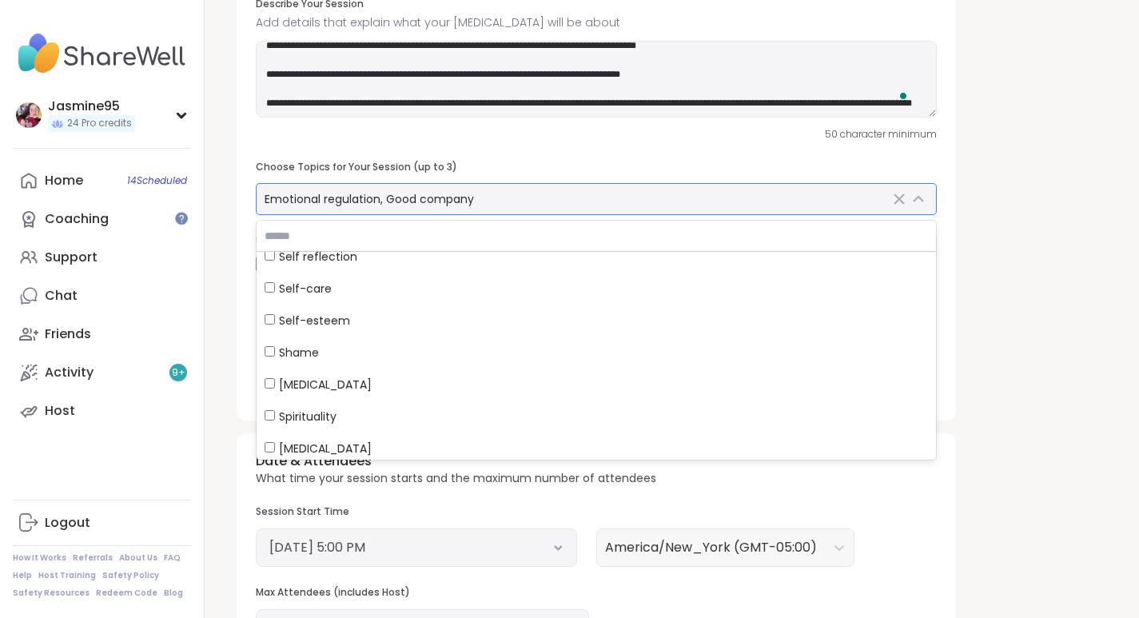
scroll to position [1227, 0]
click at [340, 287] on div "Self-care" at bounding box center [596, 288] width 663 height 16
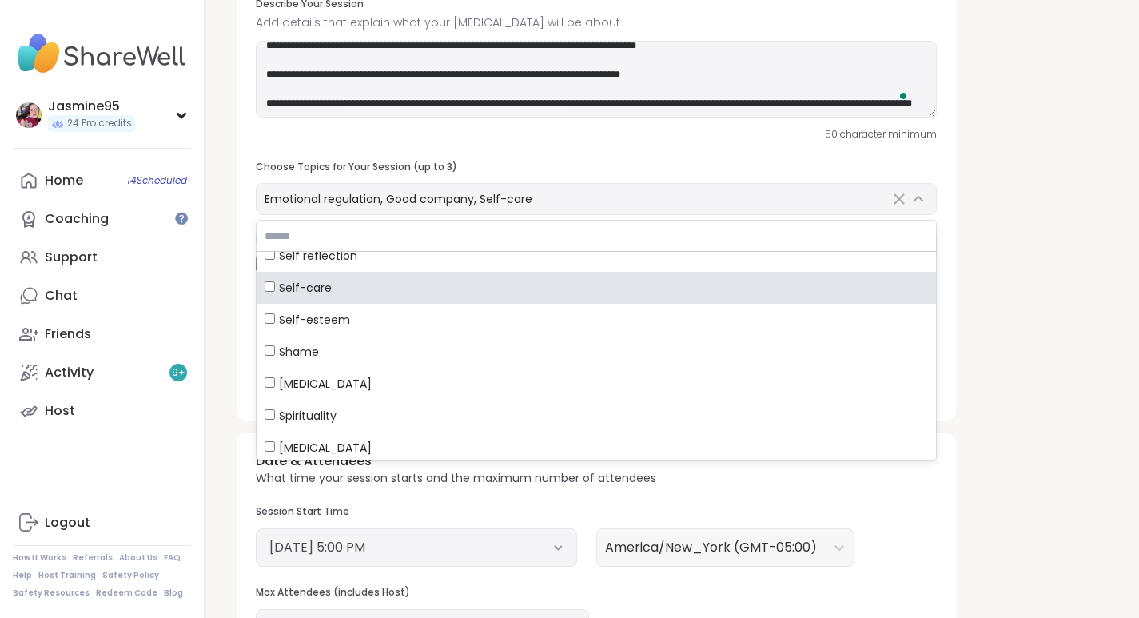
click at [979, 179] on div "**********" at bounding box center [672, 403] width 896 height 1129
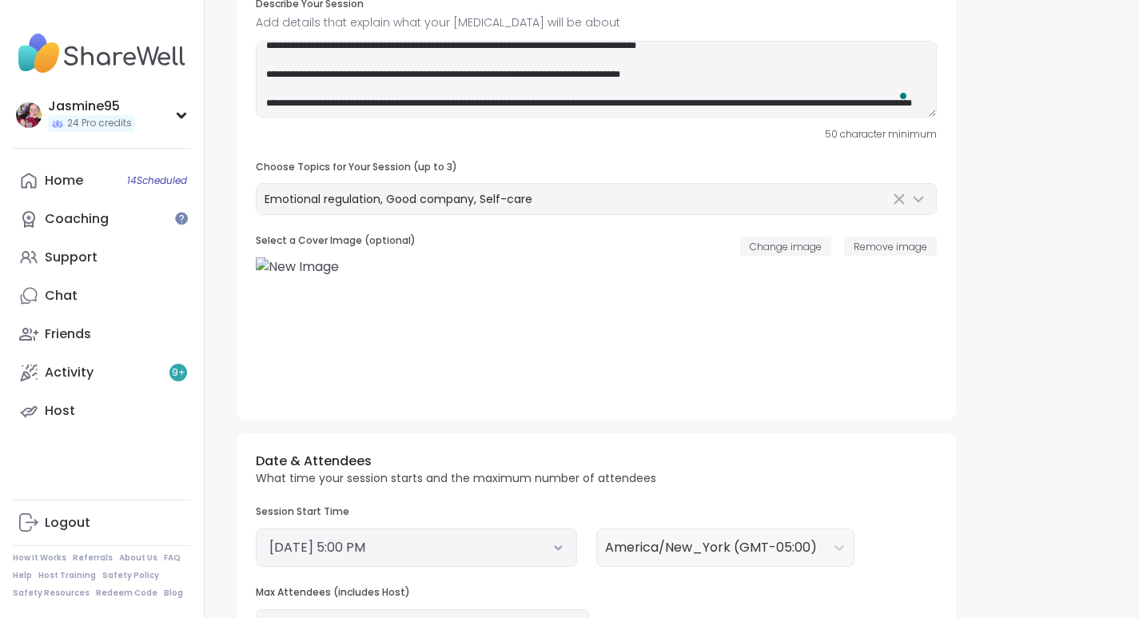
click at [427, 544] on button "September 12, 2025 5:00 PM" at bounding box center [416, 547] width 294 height 19
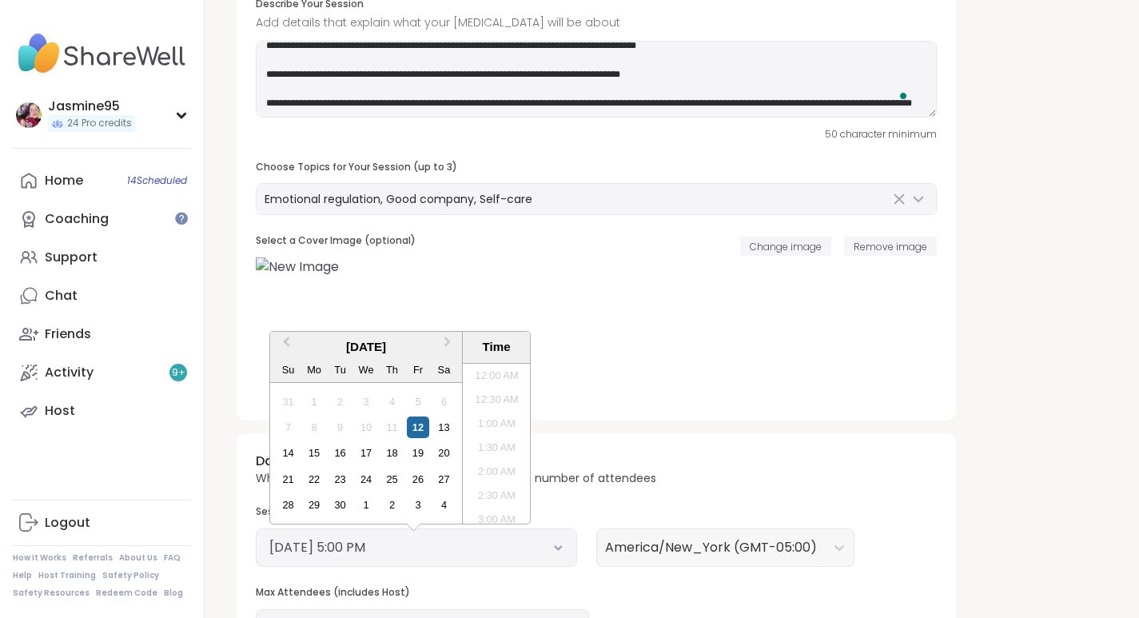
scroll to position [747, 0]
click at [368, 456] on div "17" at bounding box center [366, 453] width 22 height 22
click at [495, 440] on li "5:00 PM" at bounding box center [497, 444] width 68 height 24
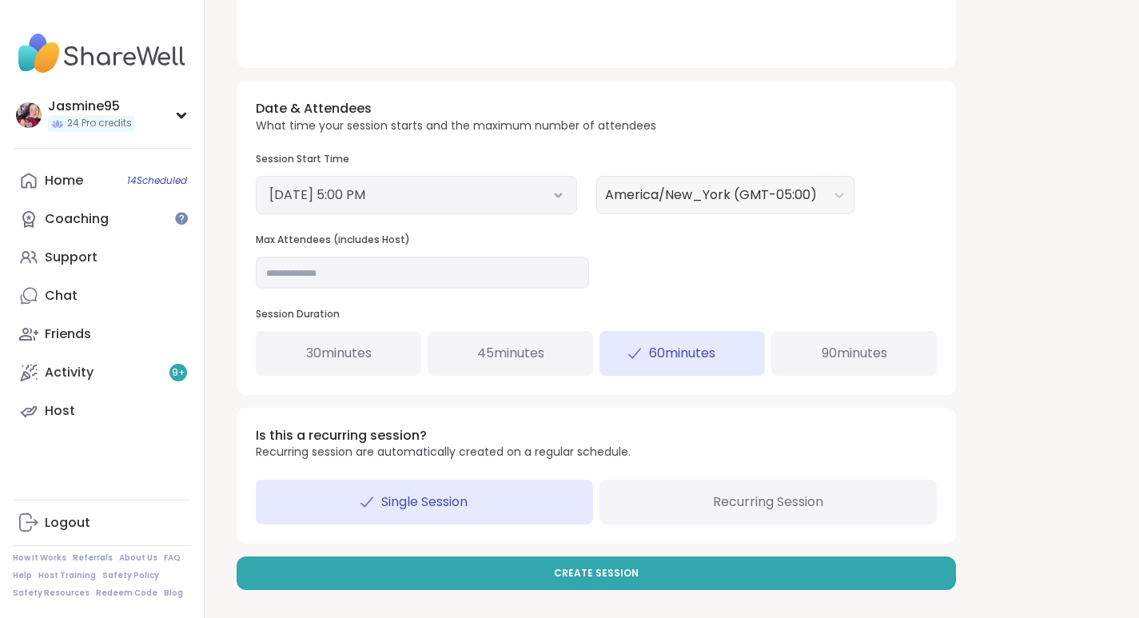
scroll to position [546, 0]
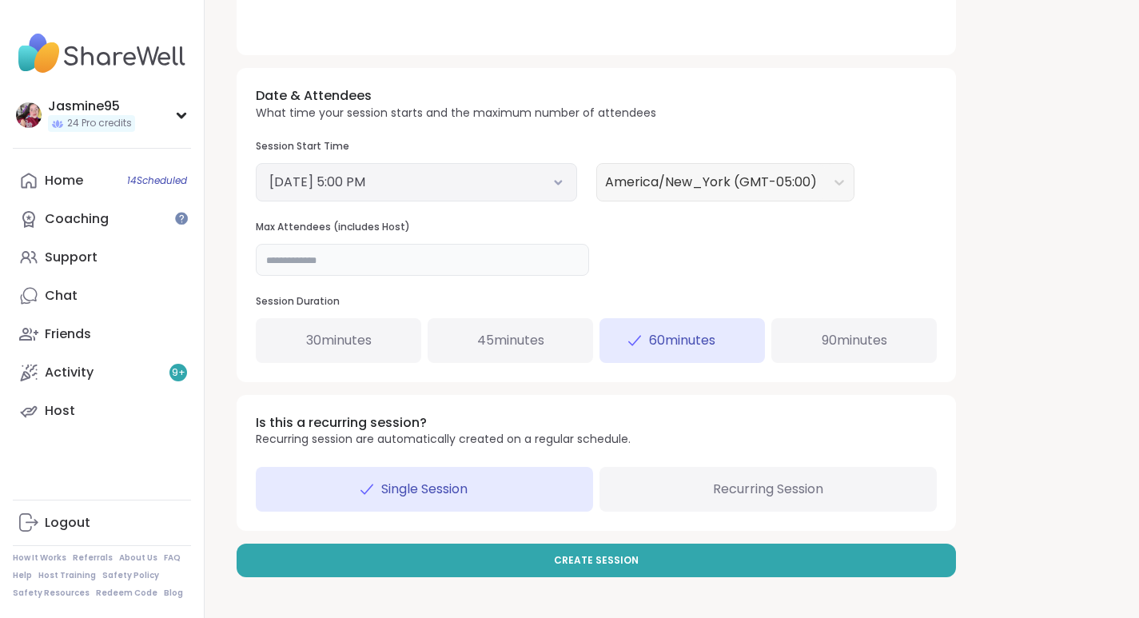
click at [304, 265] on input "**" at bounding box center [422, 260] width 333 height 32
type input "**"
click at [766, 480] on span "Recurring Session" at bounding box center [768, 489] width 110 height 19
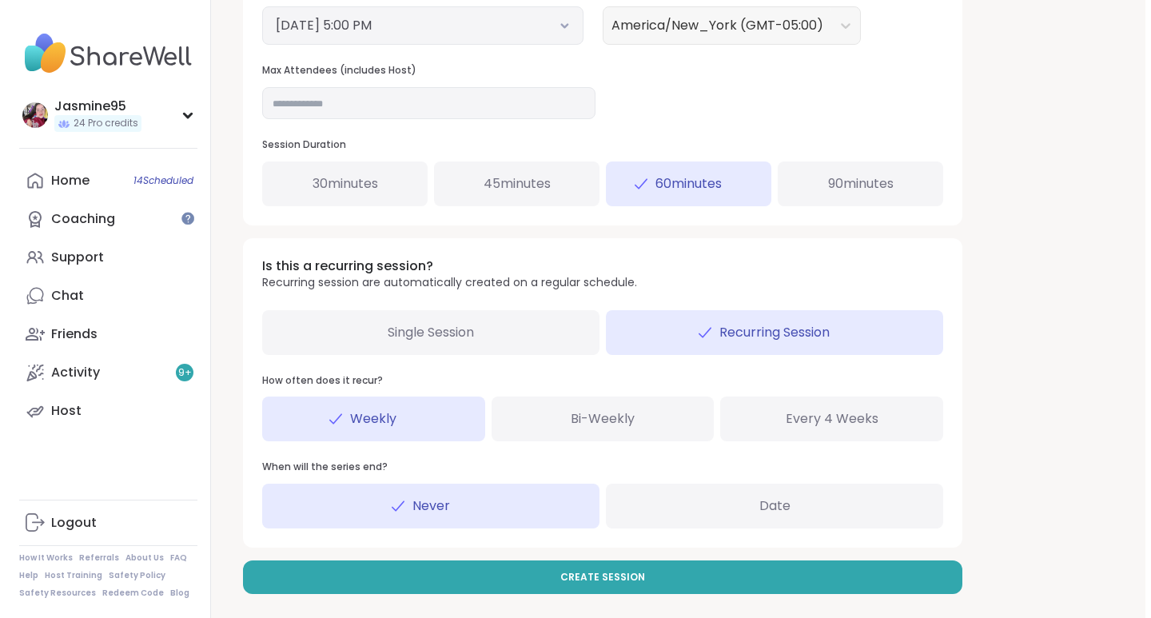
scroll to position [720, 0]
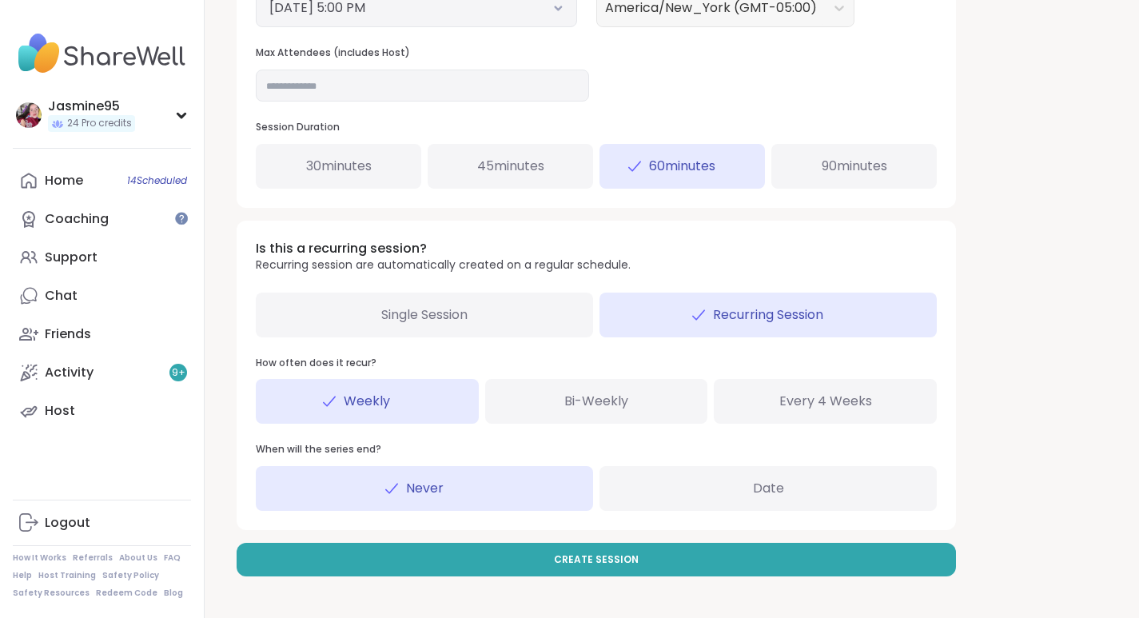
click at [518, 567] on button "Create Session" at bounding box center [596, 560] width 719 height 34
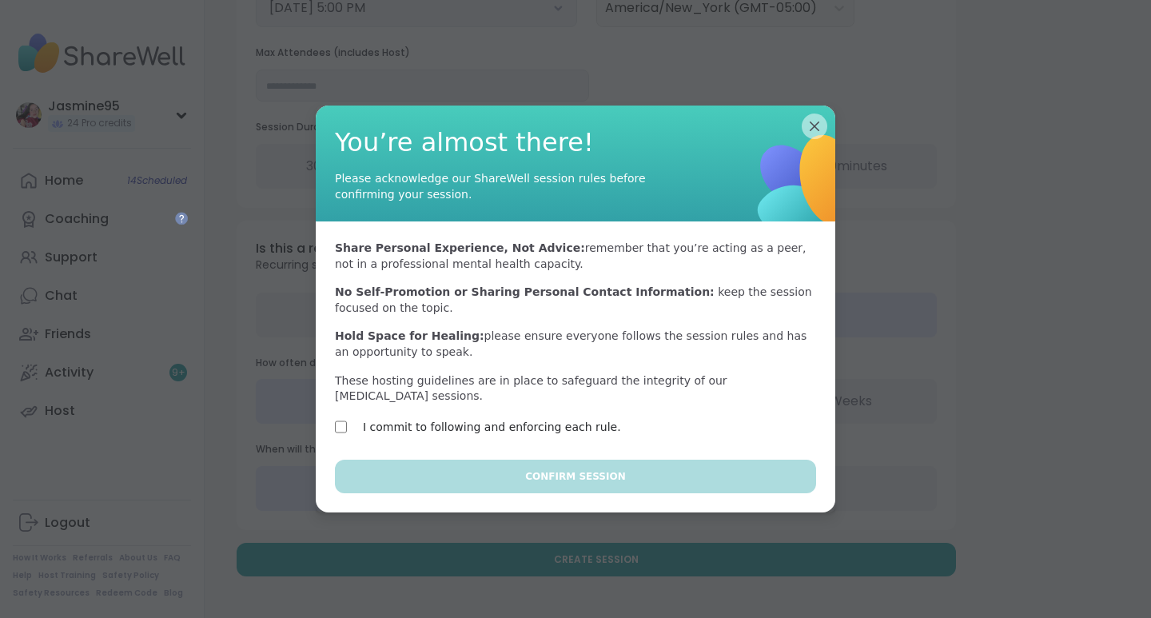
click at [435, 420] on label "I commit to following and enforcing each rule." at bounding box center [492, 426] width 258 height 19
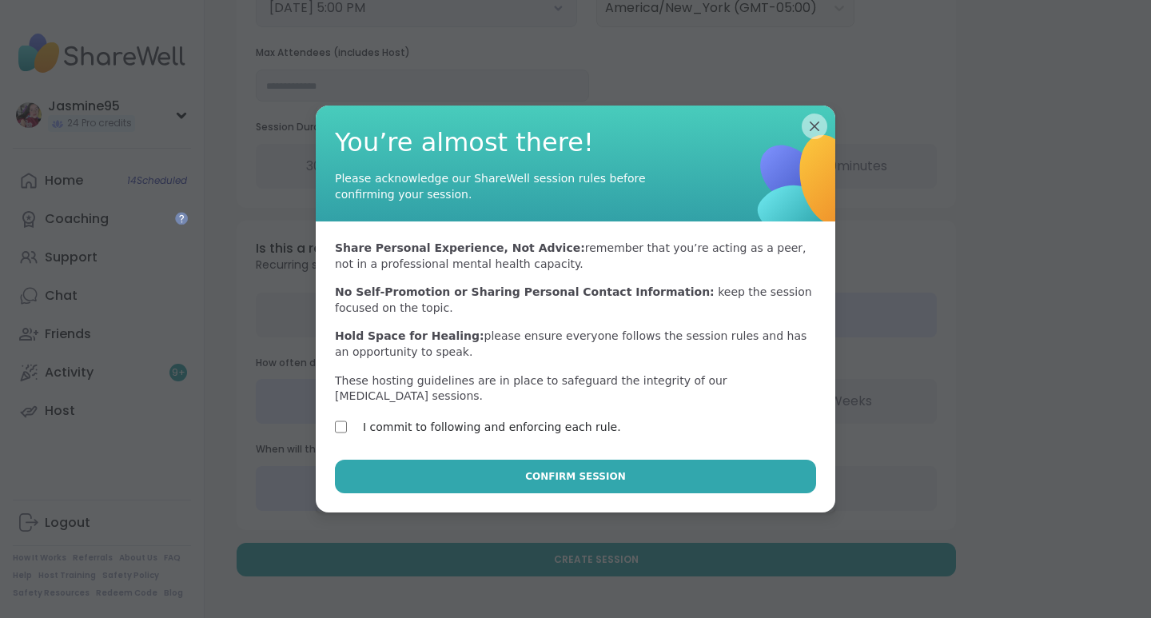
click at [479, 469] on button "Confirm Session" at bounding box center [575, 477] width 481 height 34
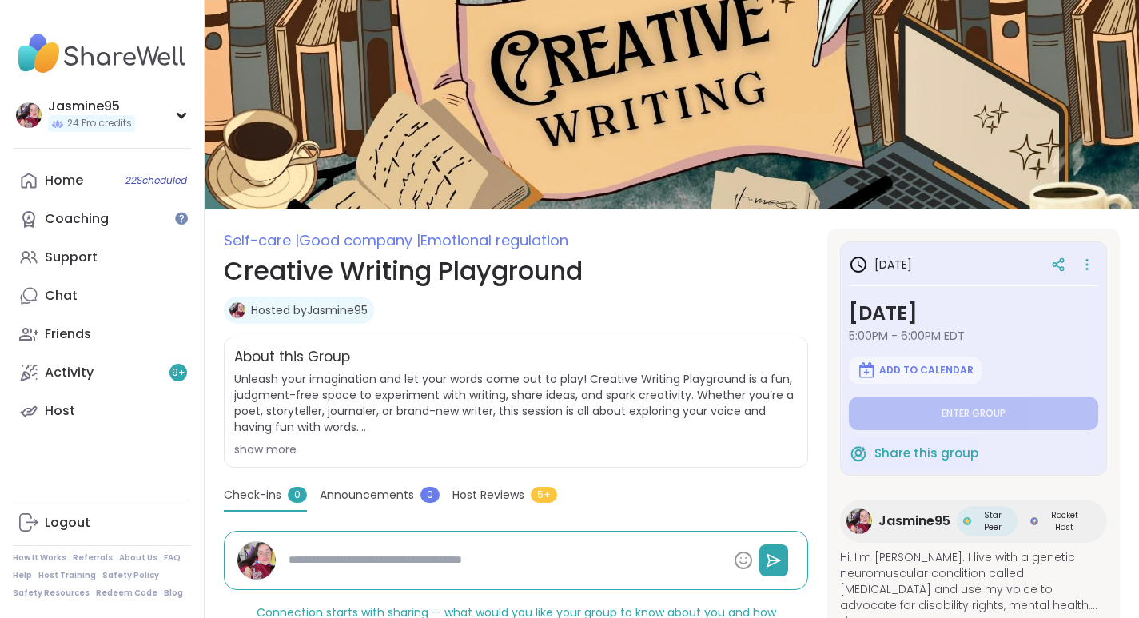
click at [84, 250] on div "Support" at bounding box center [71, 258] width 53 height 18
type textarea "*"
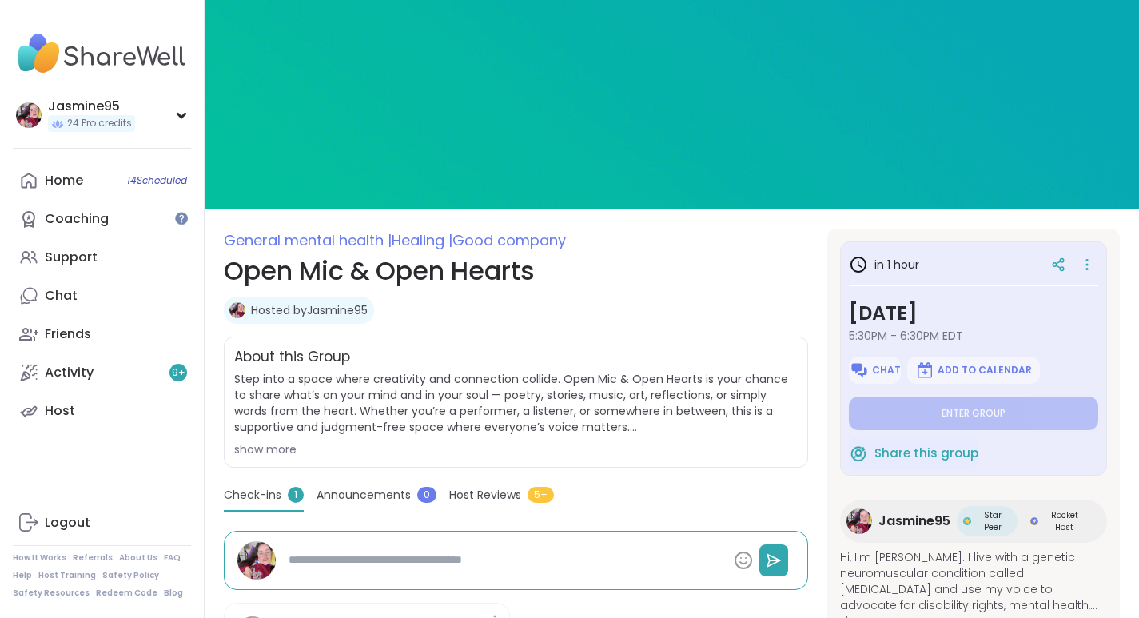
click at [1088, 272] on icon at bounding box center [1087, 264] width 16 height 22
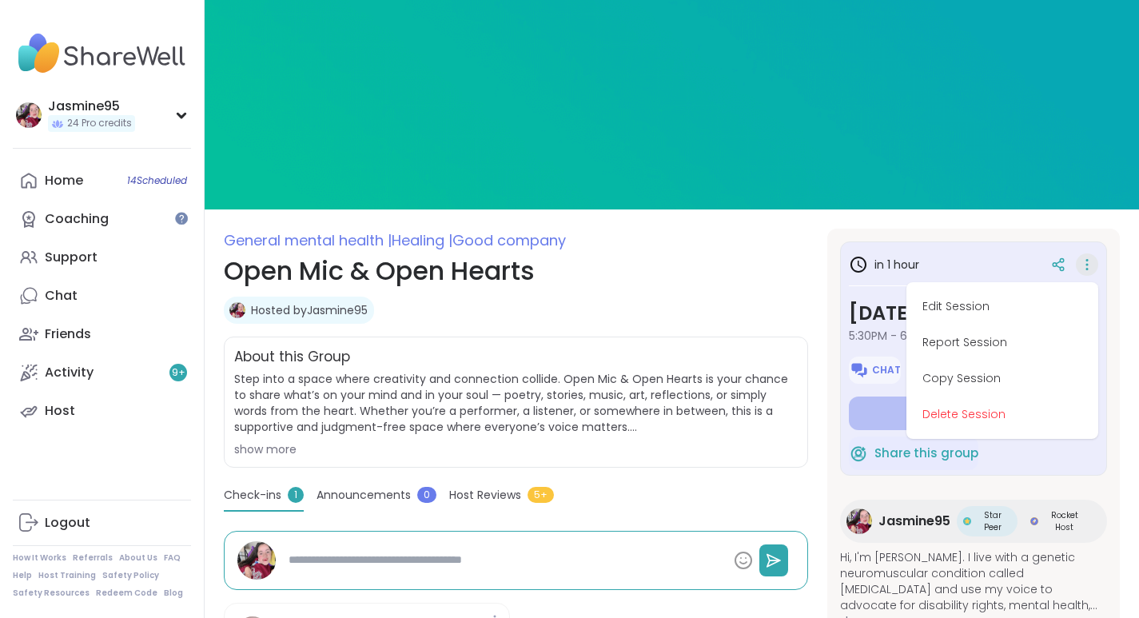
click at [981, 314] on button "Edit Session" at bounding box center [1002, 307] width 179 height 36
type textarea "*"
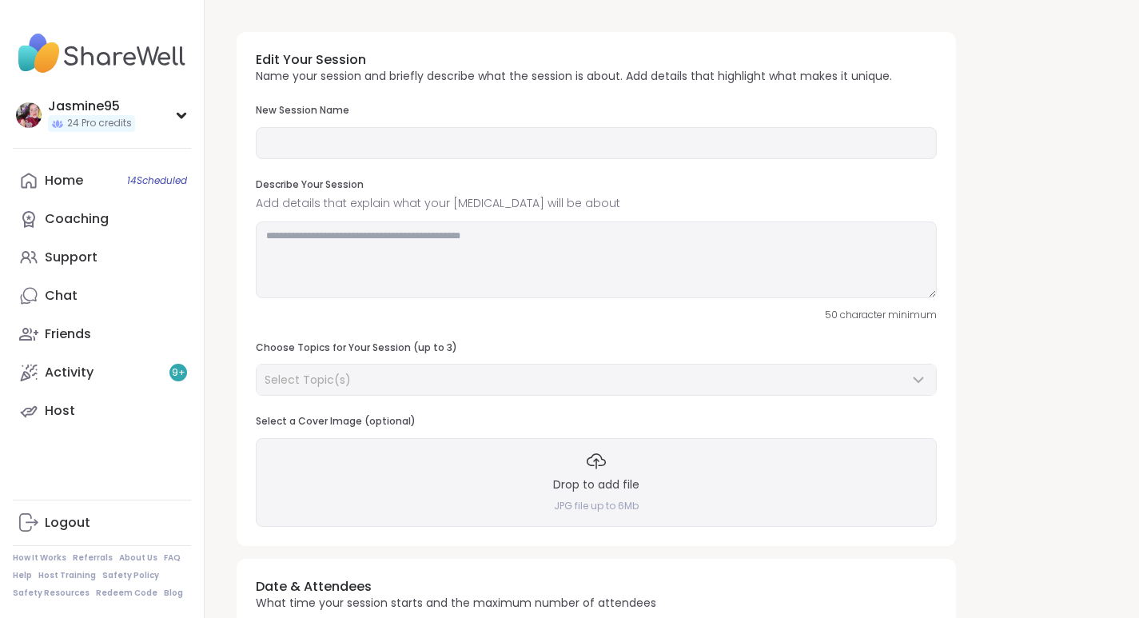
type input "**********"
type textarea "**********"
type input "**"
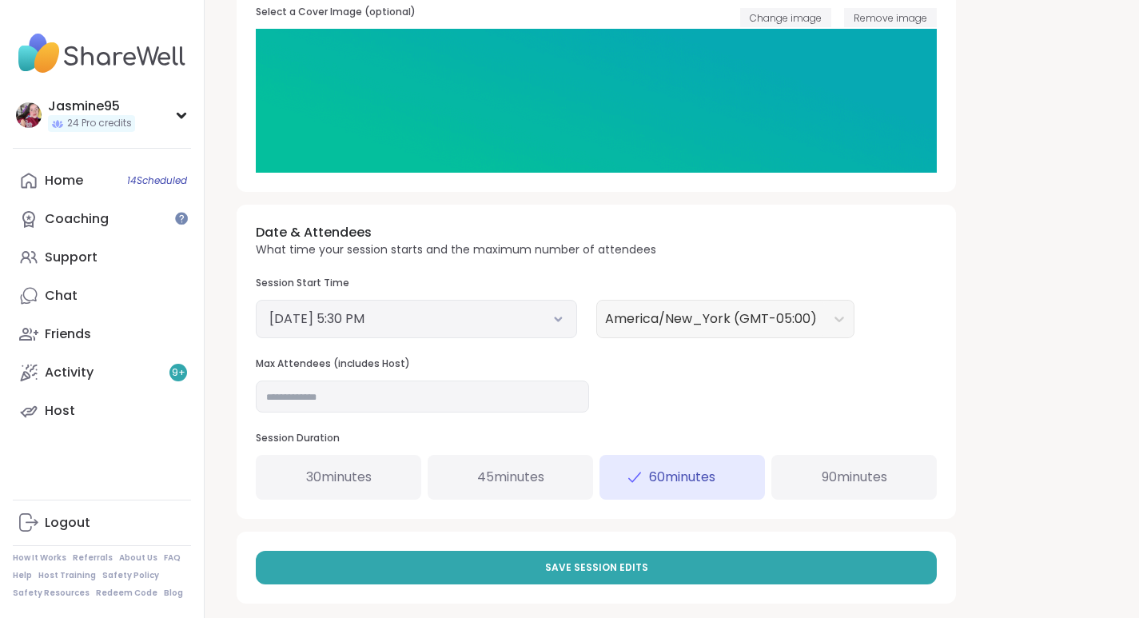
scroll to position [423, 0]
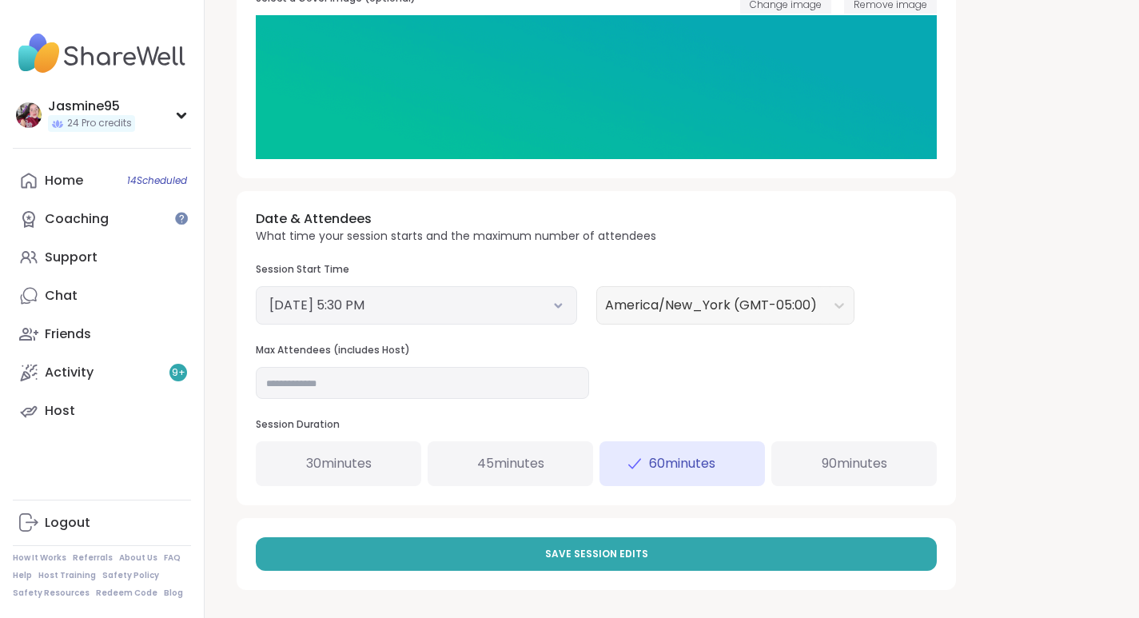
click at [423, 300] on button "September 12, 2025 5:30 PM" at bounding box center [416, 305] width 294 height 19
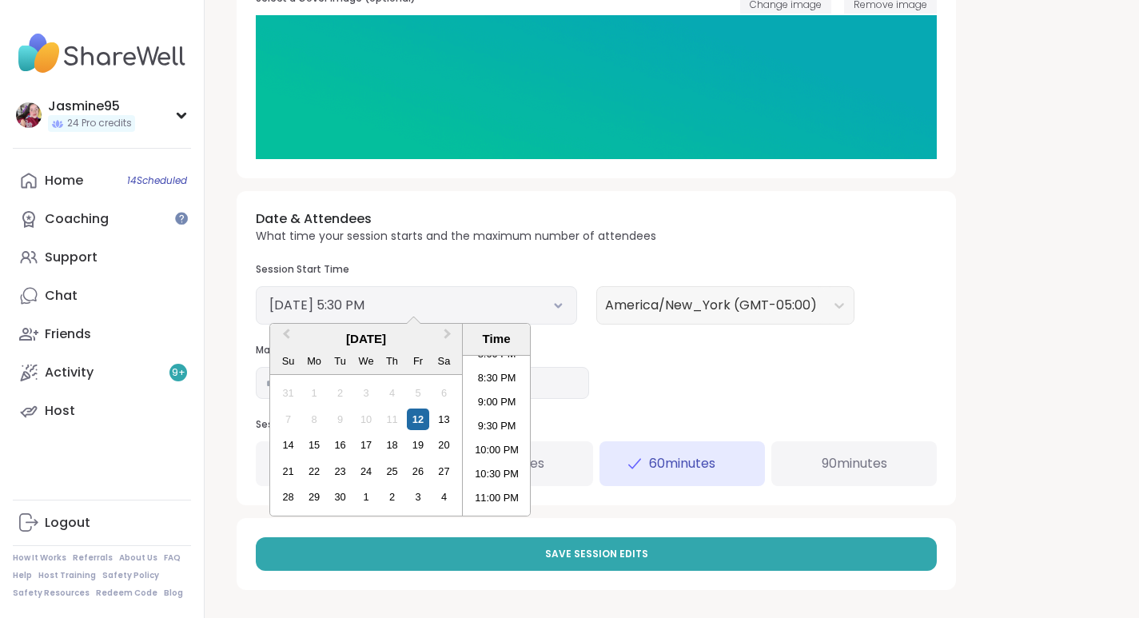
scroll to position [974, 0]
click at [501, 449] on li "10:00 PM" at bounding box center [497, 448] width 68 height 24
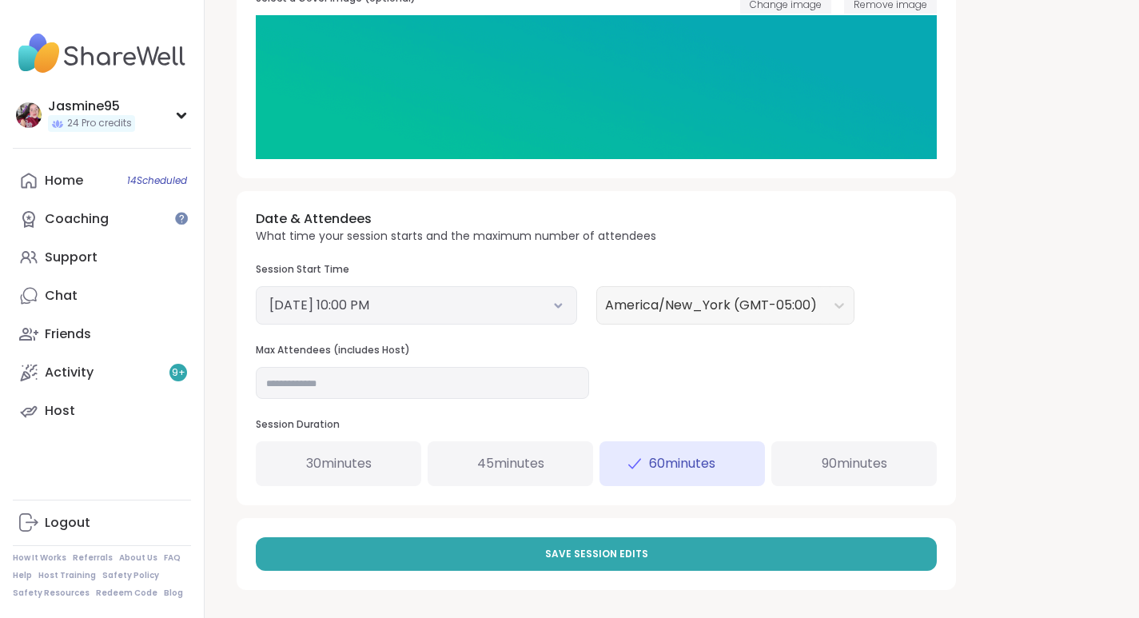
click at [615, 551] on span "Save Session Edits" at bounding box center [596, 554] width 103 height 14
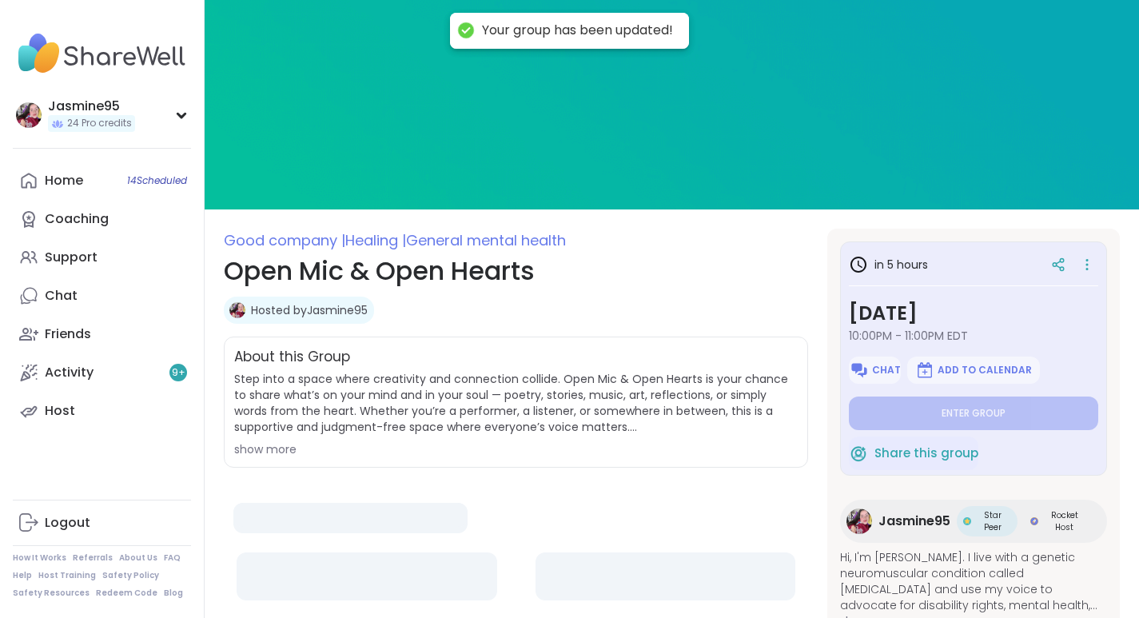
type textarea "*"
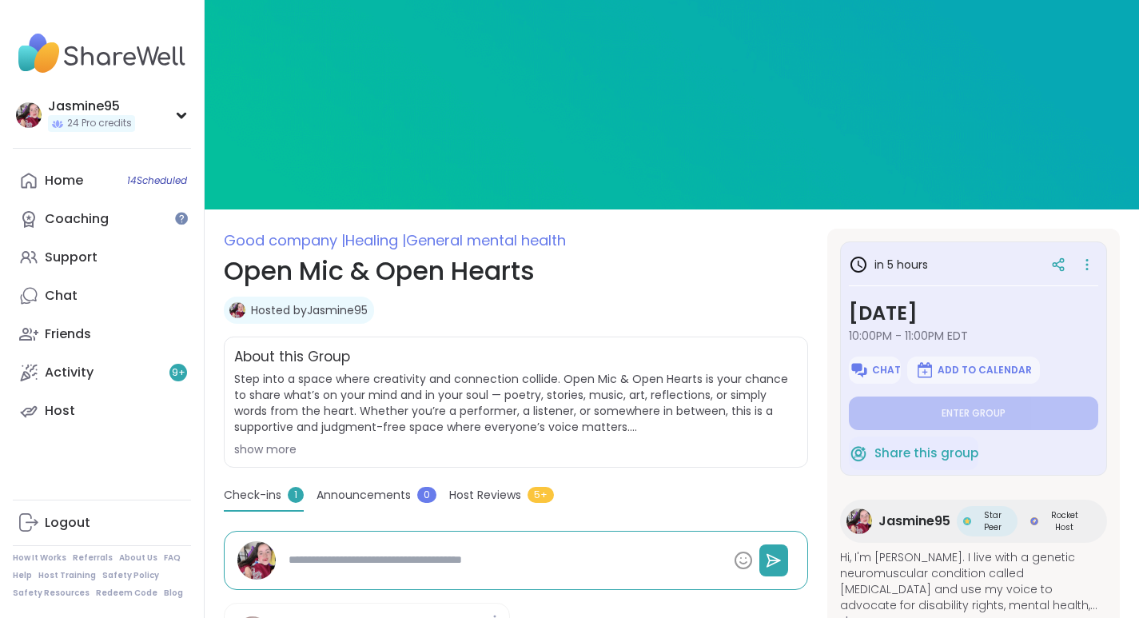
click at [108, 296] on link "Chat" at bounding box center [102, 296] width 178 height 38
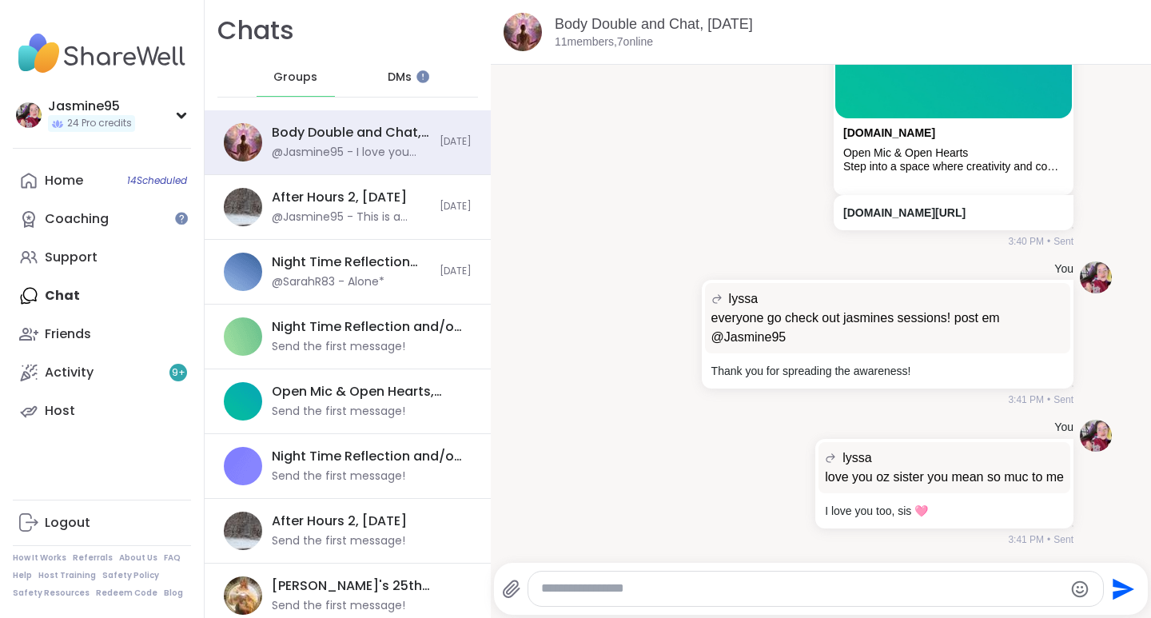
click at [388, 79] on span "DMs" at bounding box center [400, 78] width 24 height 16
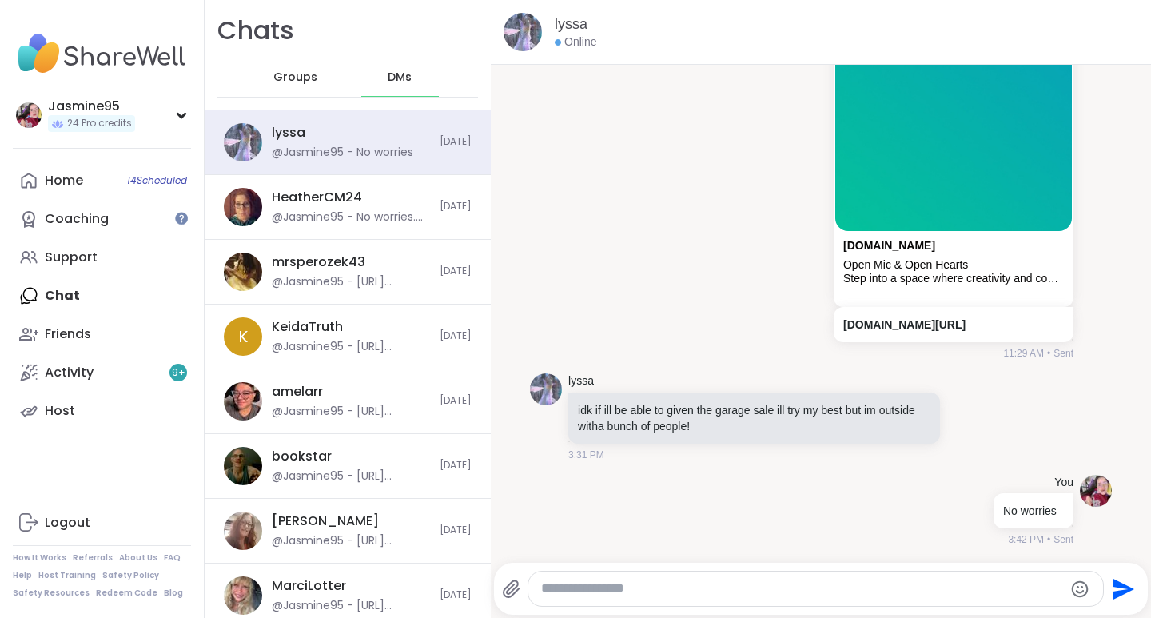
click at [602, 587] on textarea "Type your message" at bounding box center [802, 588] width 522 height 17
type textarea "*"
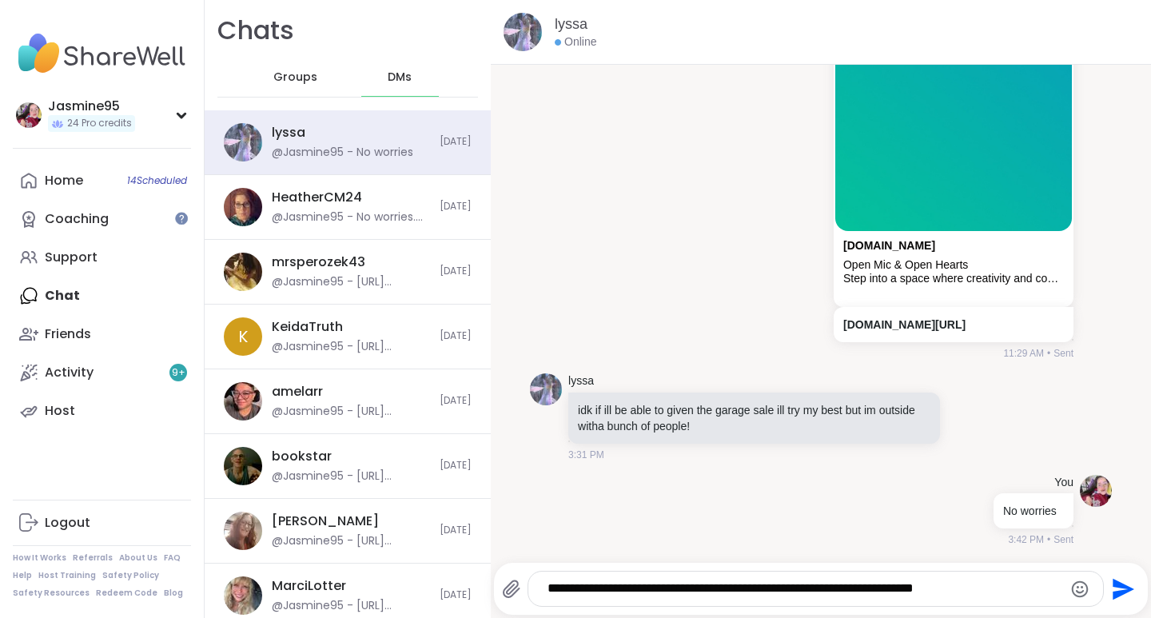
type textarea "**********"
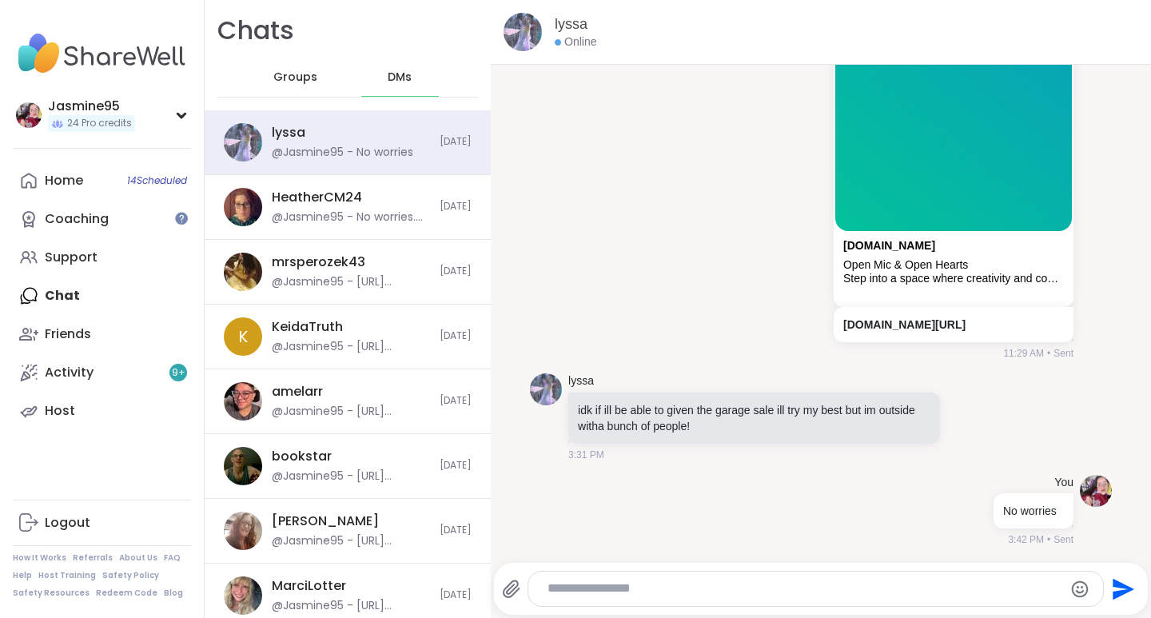
scroll to position [13779, 0]
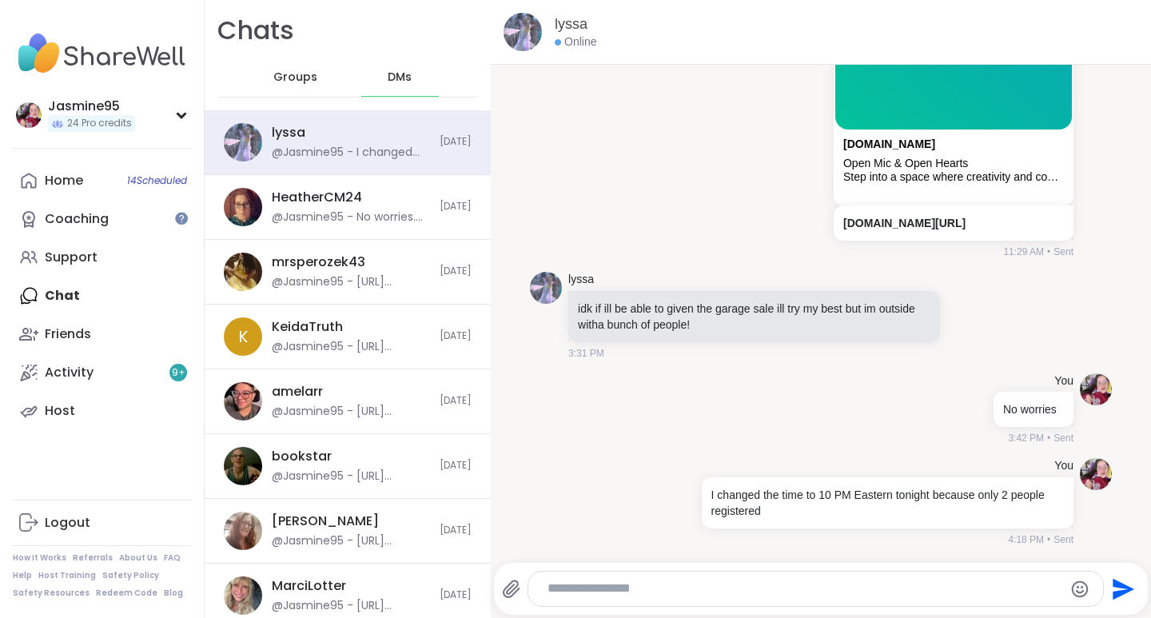
click at [896, 157] on div "Open Mic & Open Hearts" at bounding box center [953, 164] width 221 height 14
click at [843, 217] on link "sharewellnow.com/session/3643c3f4-46d0-4e9a-92b6-a462c41d59fa" at bounding box center [904, 223] width 122 height 13
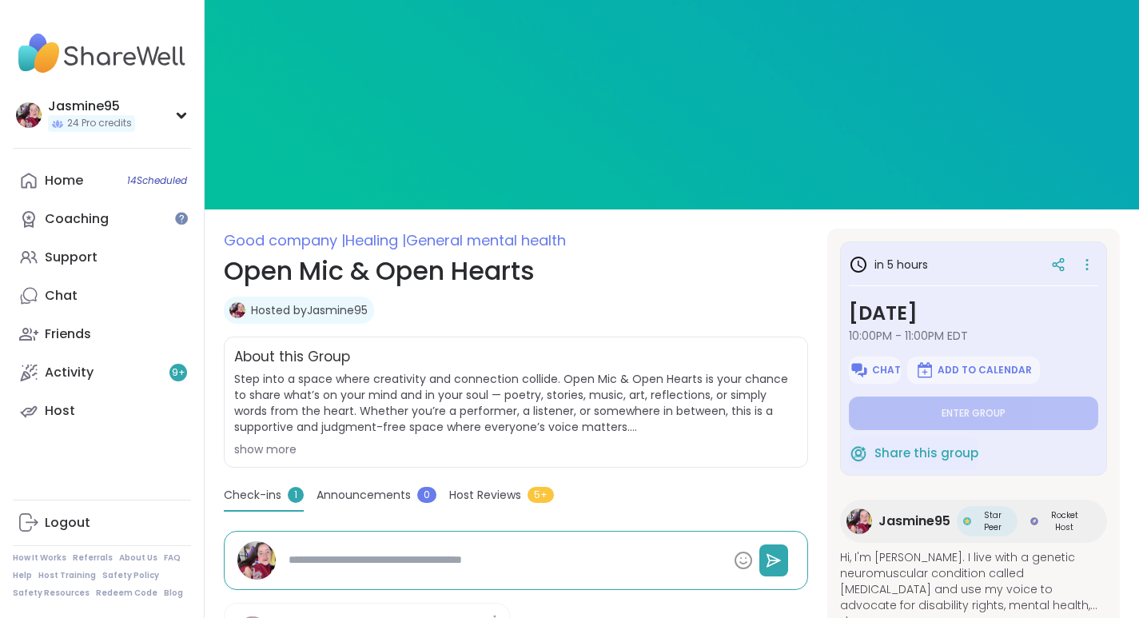
click at [1059, 262] on icon at bounding box center [1058, 264] width 14 height 14
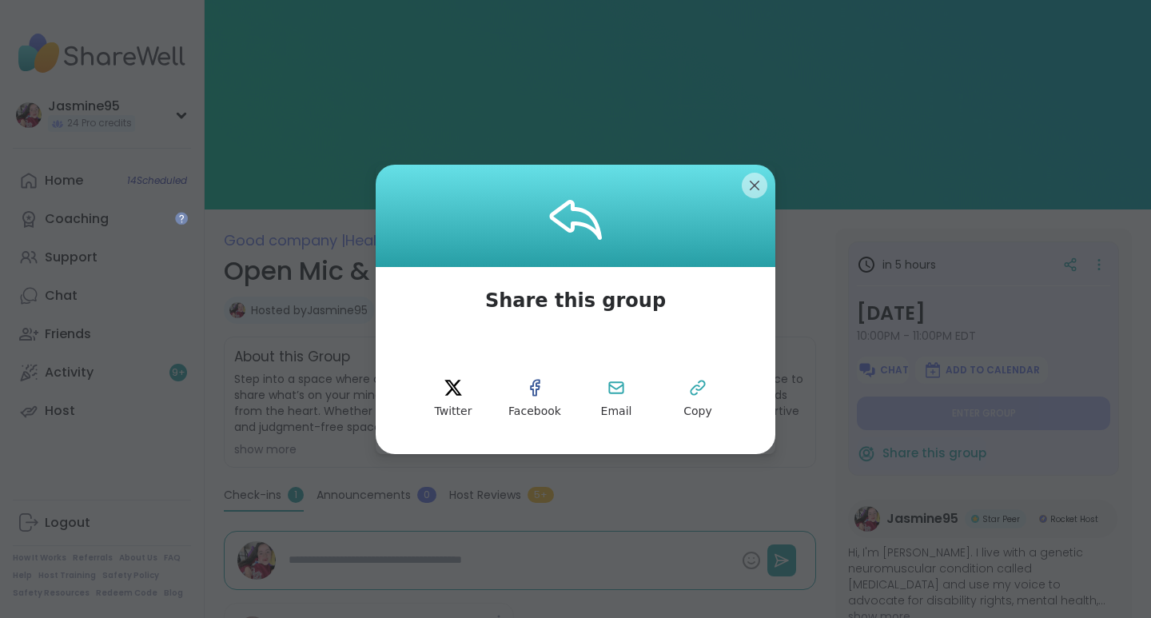
click at [681, 390] on button "Copy" at bounding box center [698, 399] width 72 height 72
type textarea "*"
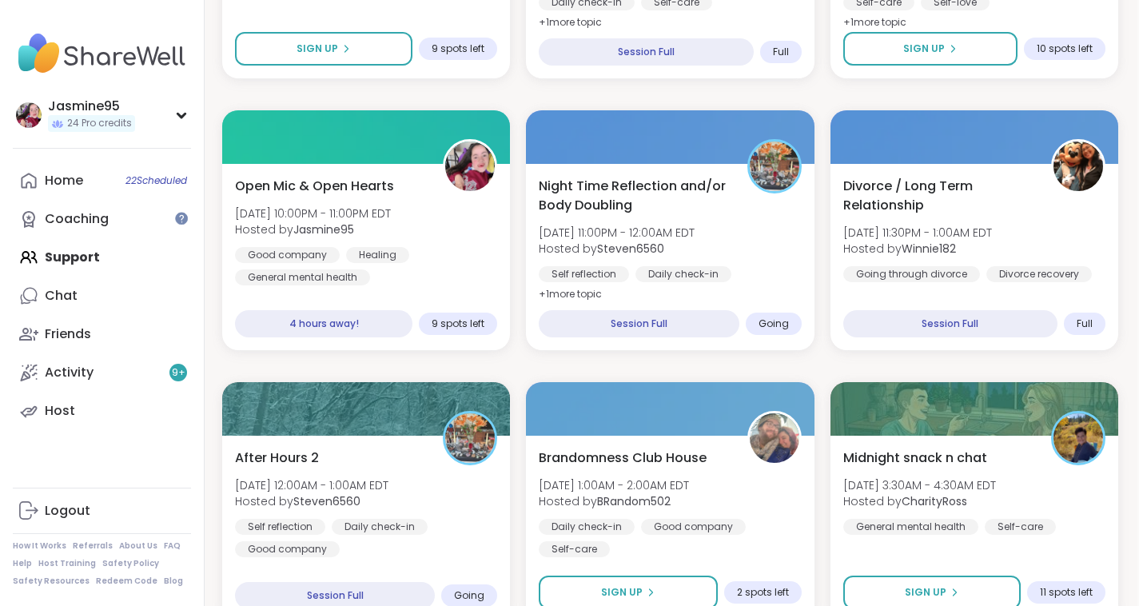
scroll to position [1859, 3]
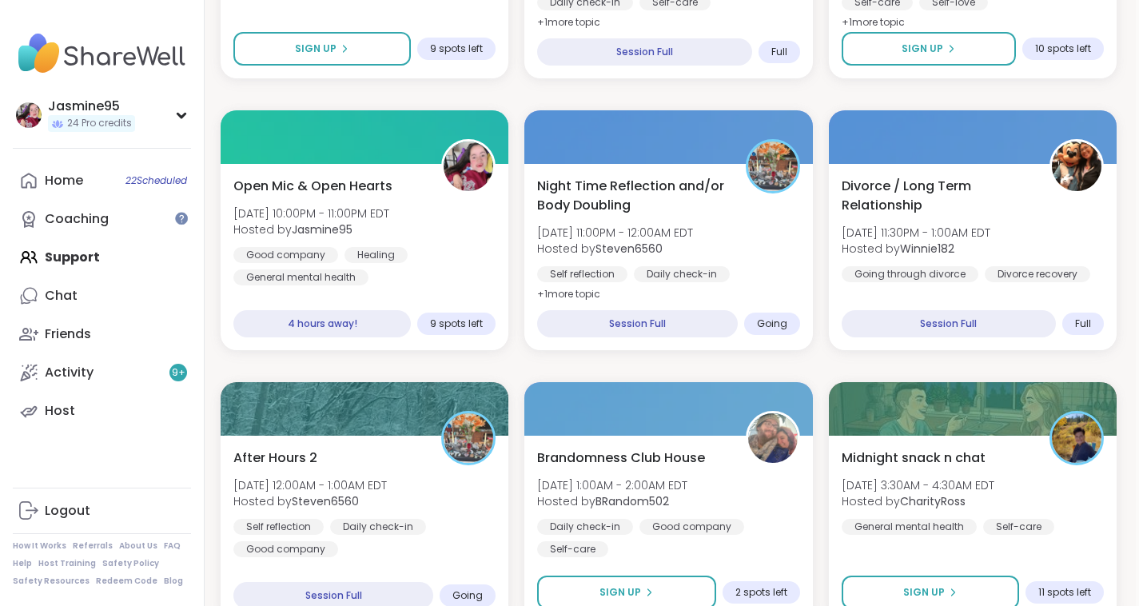
click at [98, 371] on link "Activity 9 +" at bounding box center [102, 372] width 178 height 38
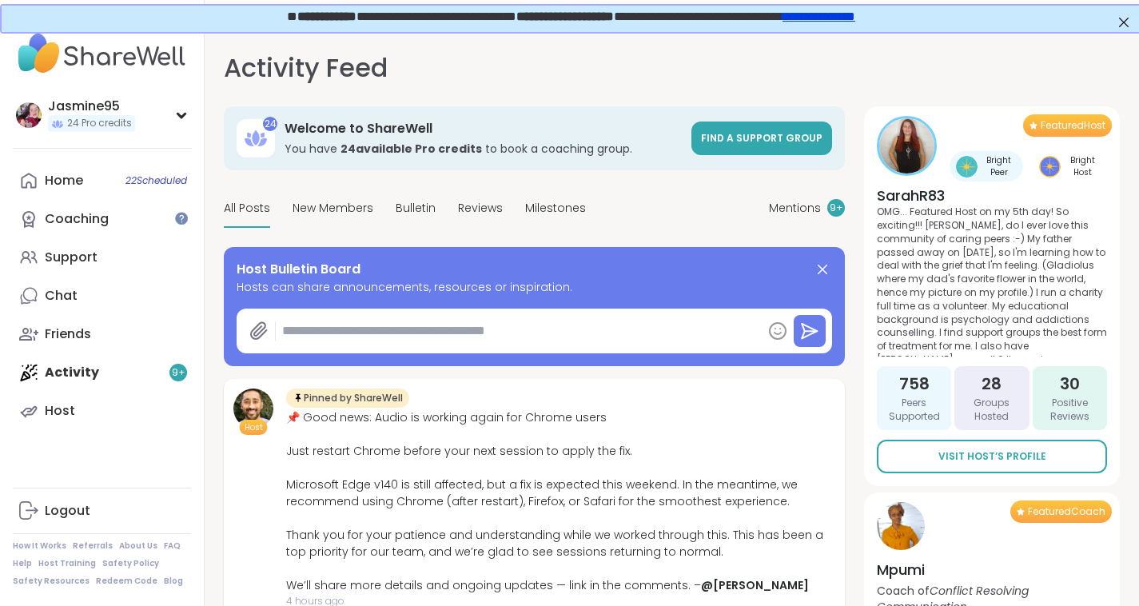
click at [790, 201] on span "Mentions" at bounding box center [795, 208] width 52 height 17
